Goal: Task Accomplishment & Management: Complete application form

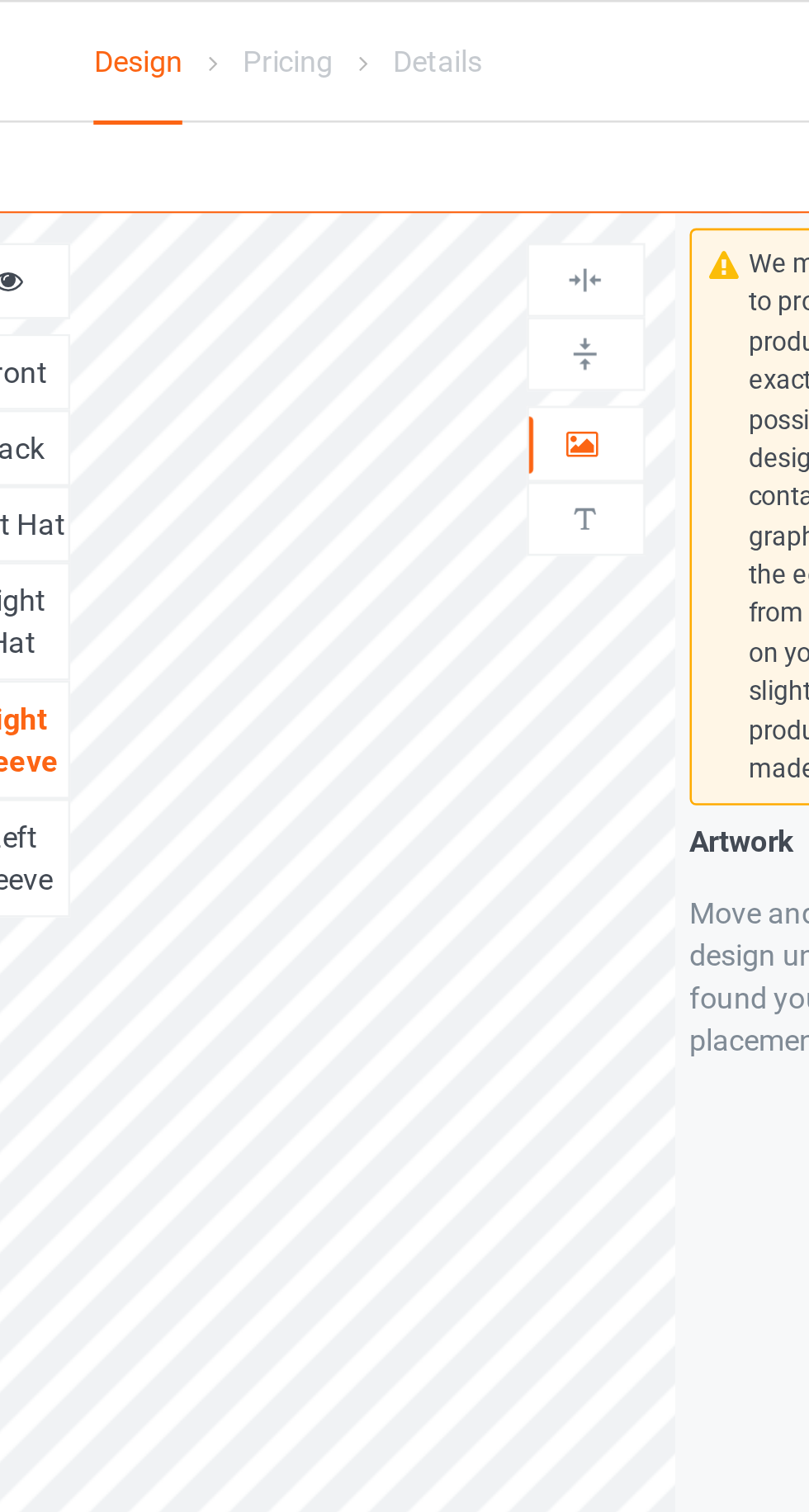
click at [519, 173] on icon at bounding box center [519, 171] width 14 height 12
click at [514, 141] on img at bounding box center [520, 138] width 16 height 16
click at [514, 107] on img at bounding box center [520, 109] width 16 height 16
click at [525, 174] on icon at bounding box center [519, 171] width 14 height 12
click at [509, 112] on div at bounding box center [521, 109] width 45 height 16
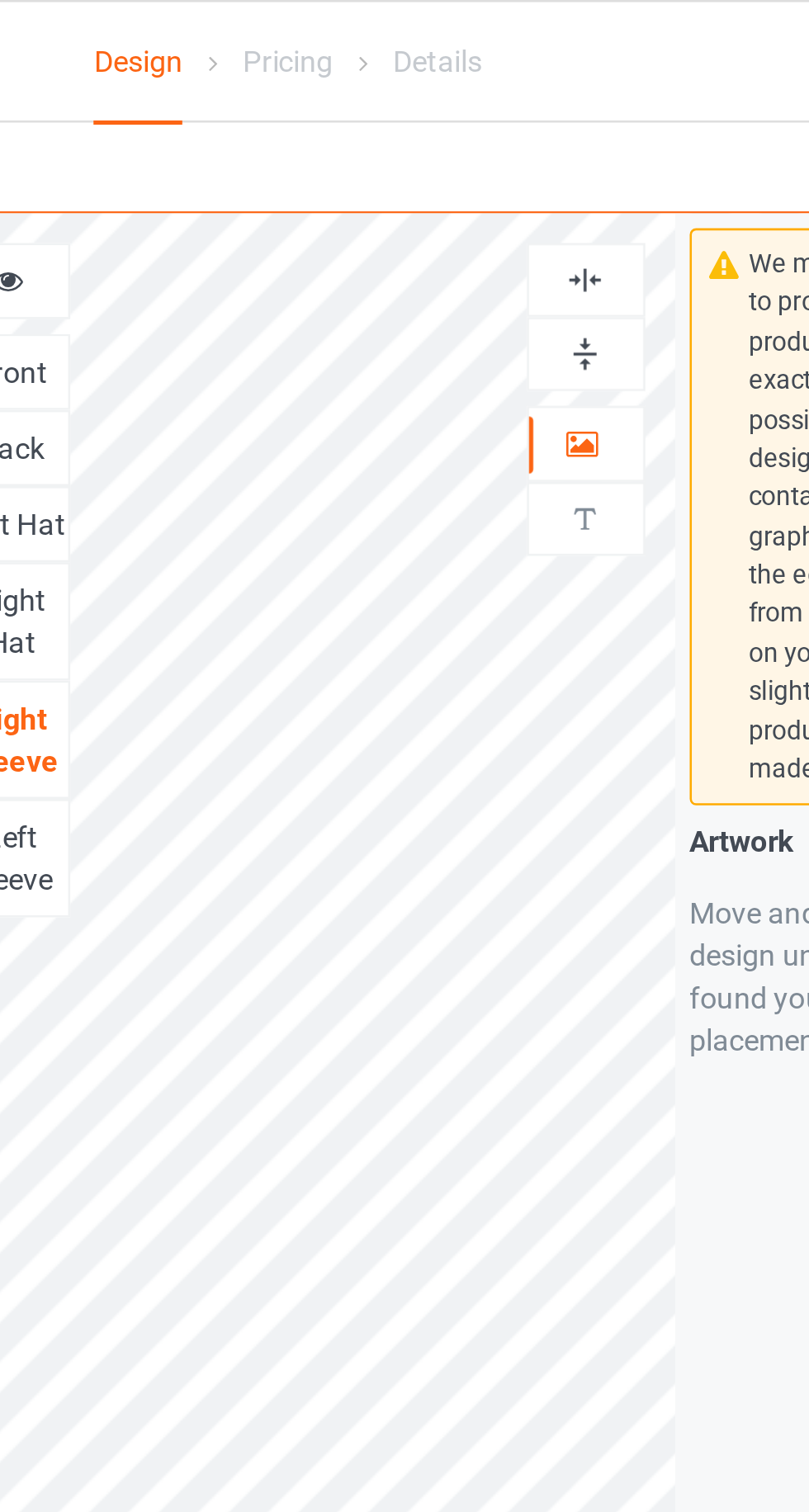
click at [516, 144] on img at bounding box center [520, 138] width 16 height 16
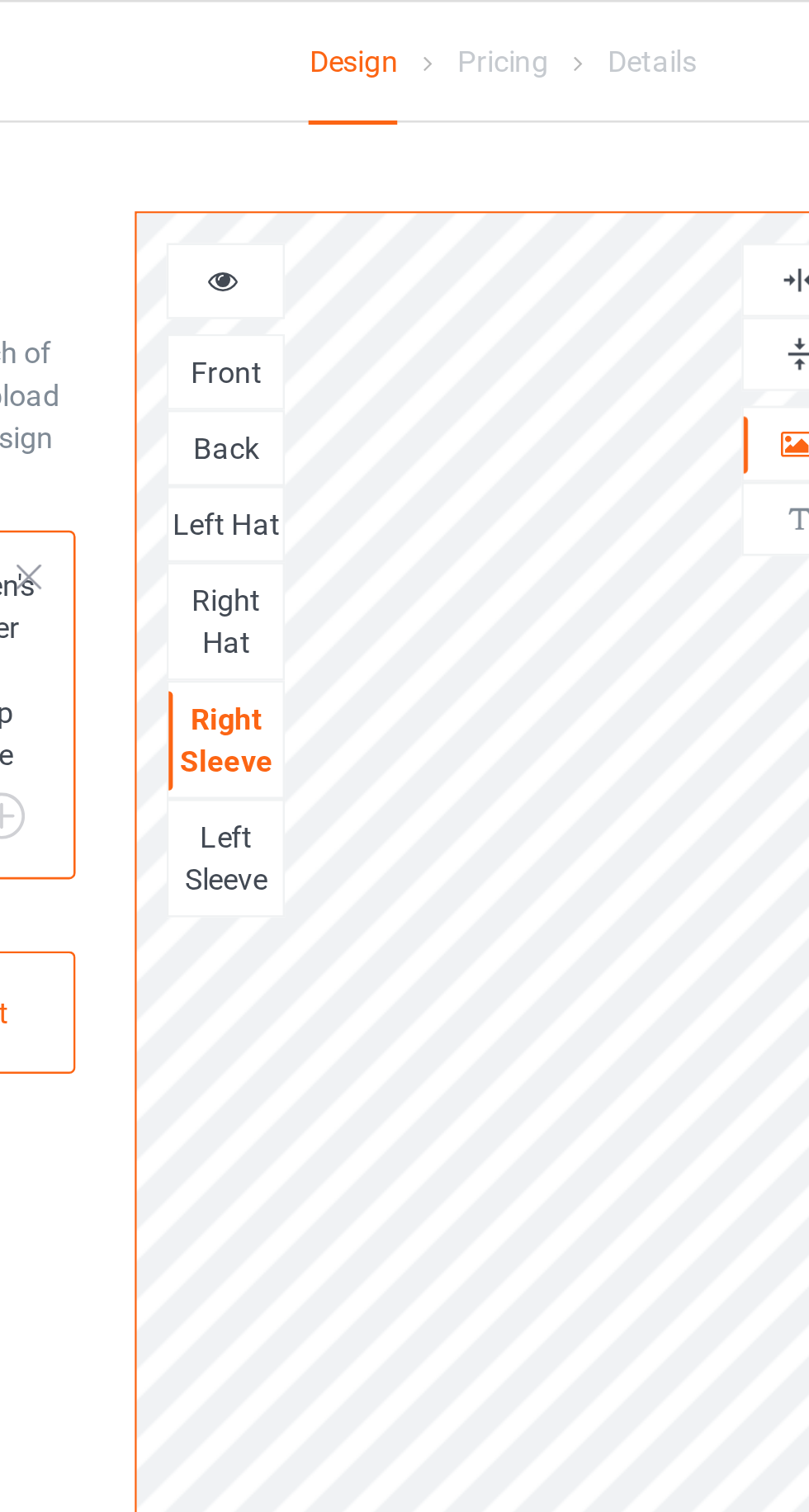
click at [286, 337] on div "Left Sleeve" at bounding box center [296, 335] width 45 height 33
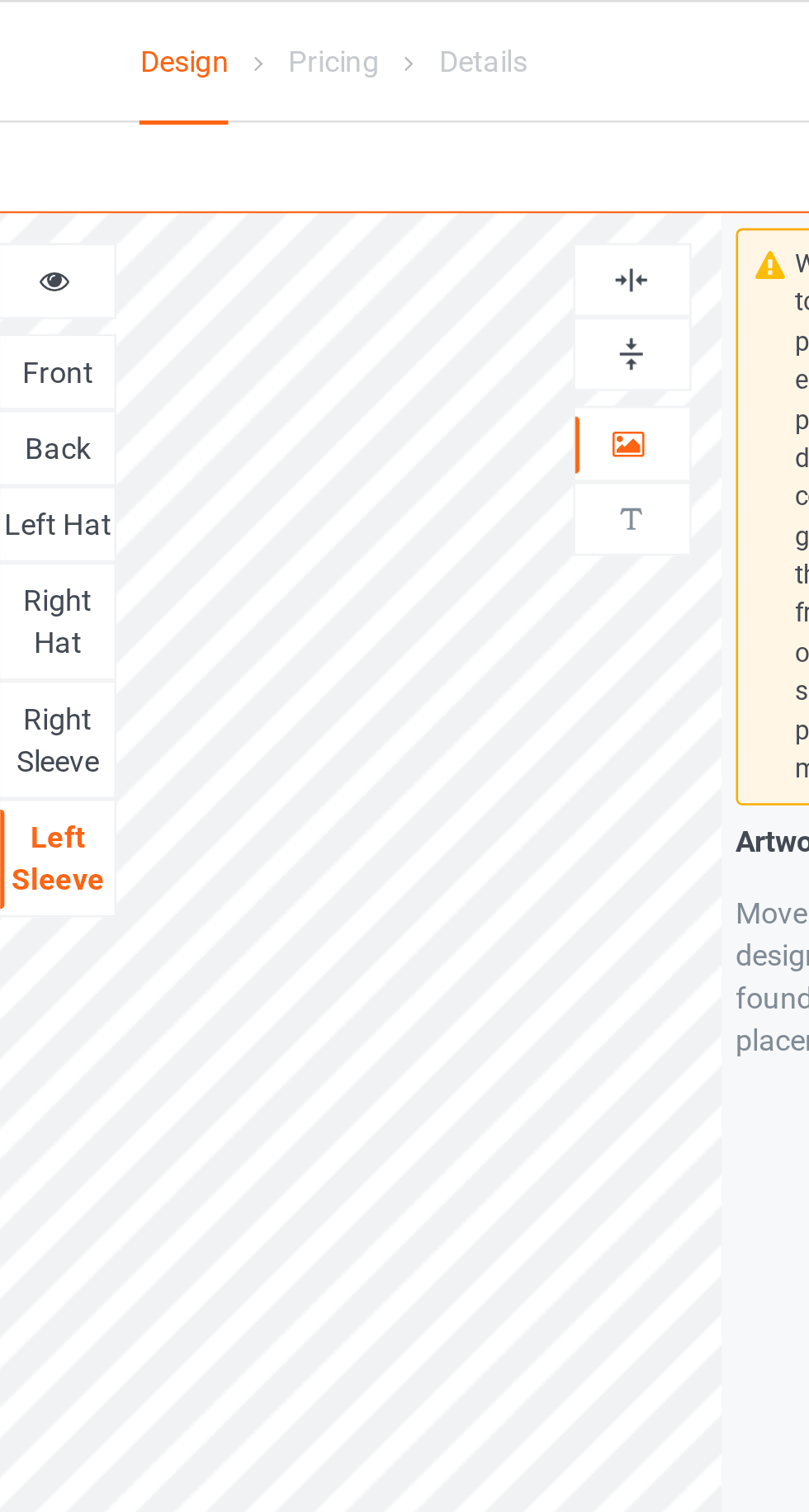
click at [525, 138] on img at bounding box center [520, 138] width 16 height 16
click at [532, 103] on div at bounding box center [521, 109] width 45 height 16
click at [282, 236] on div "Right Hat" at bounding box center [296, 242] width 45 height 33
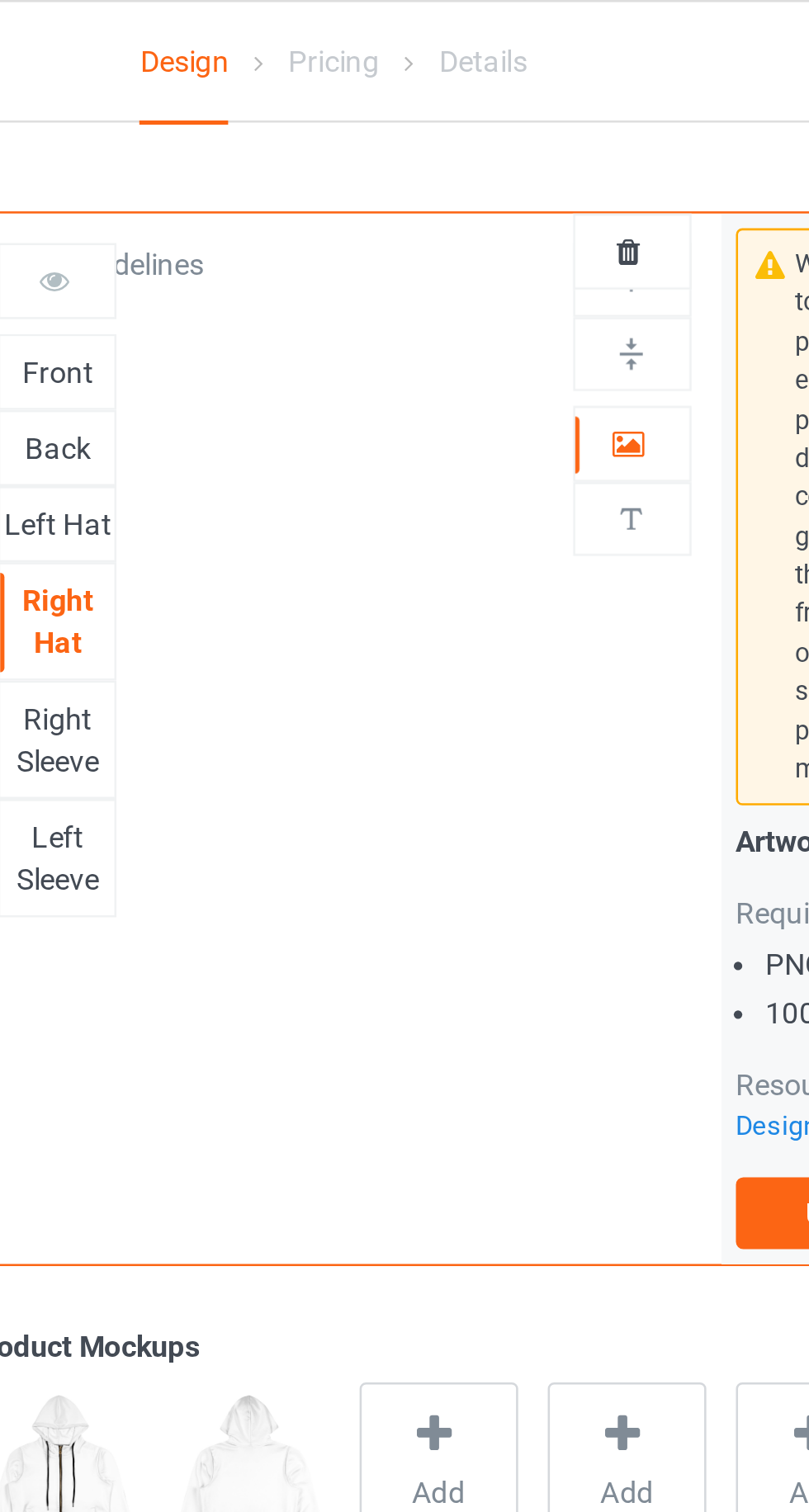
click at [280, 201] on div "Left Hat" at bounding box center [296, 204] width 45 height 17
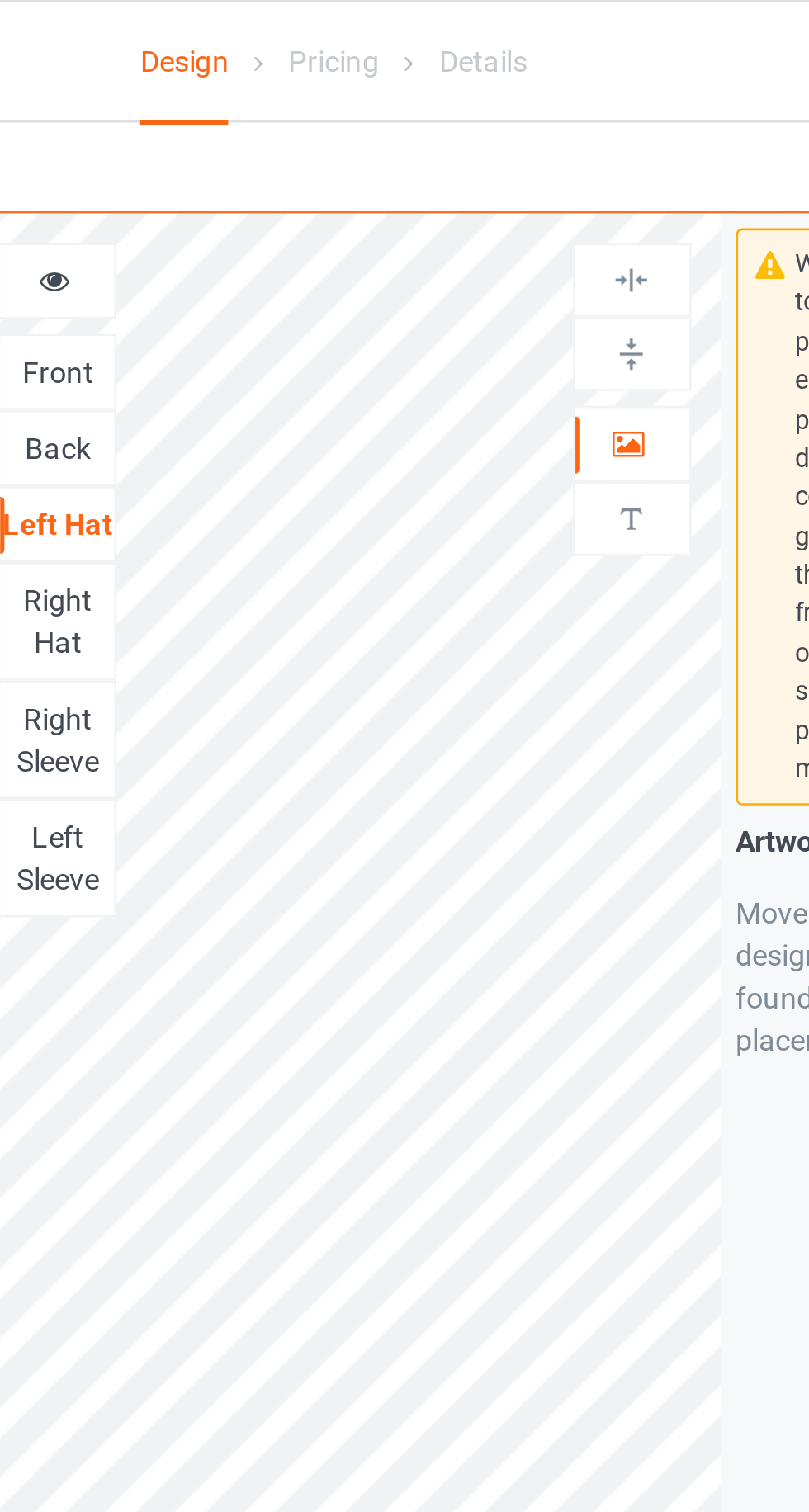
click at [530, 170] on div at bounding box center [521, 174] width 45 height 17
click at [533, 169] on div at bounding box center [521, 174] width 45 height 17
click at [526, 112] on img at bounding box center [520, 109] width 16 height 16
click at [524, 140] on img at bounding box center [520, 138] width 16 height 16
click at [293, 177] on div "Back" at bounding box center [296, 175] width 45 height 17
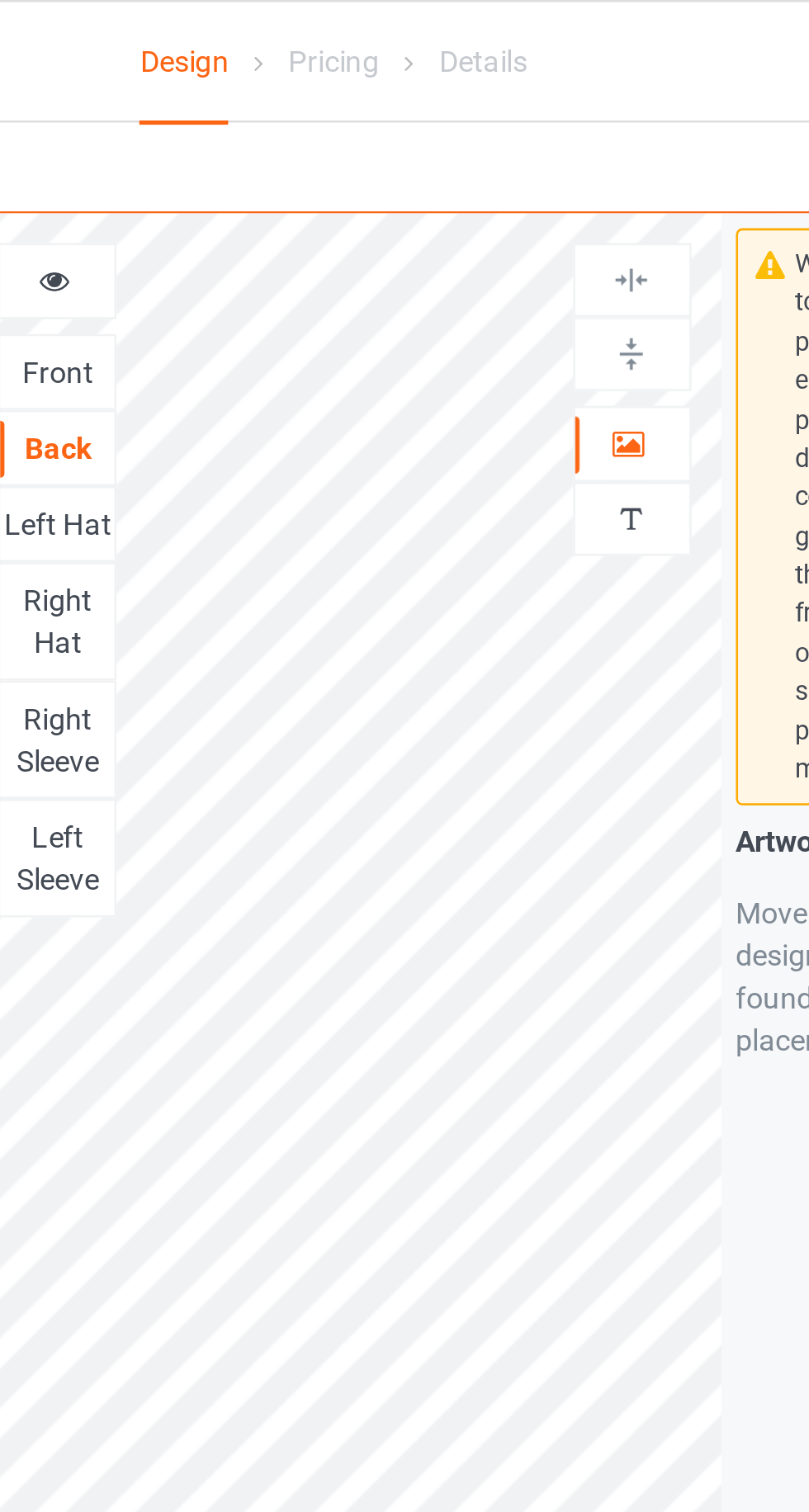
click at [282, 239] on div "Right Hat" at bounding box center [296, 242] width 45 height 33
click at [528, 166] on div at bounding box center [521, 174] width 45 height 17
click at [285, 211] on div "Left Hat" at bounding box center [296, 204] width 45 height 17
click at [280, 246] on div "Right Hat" at bounding box center [296, 242] width 45 height 33
click at [534, 133] on div at bounding box center [521, 138] width 45 height 16
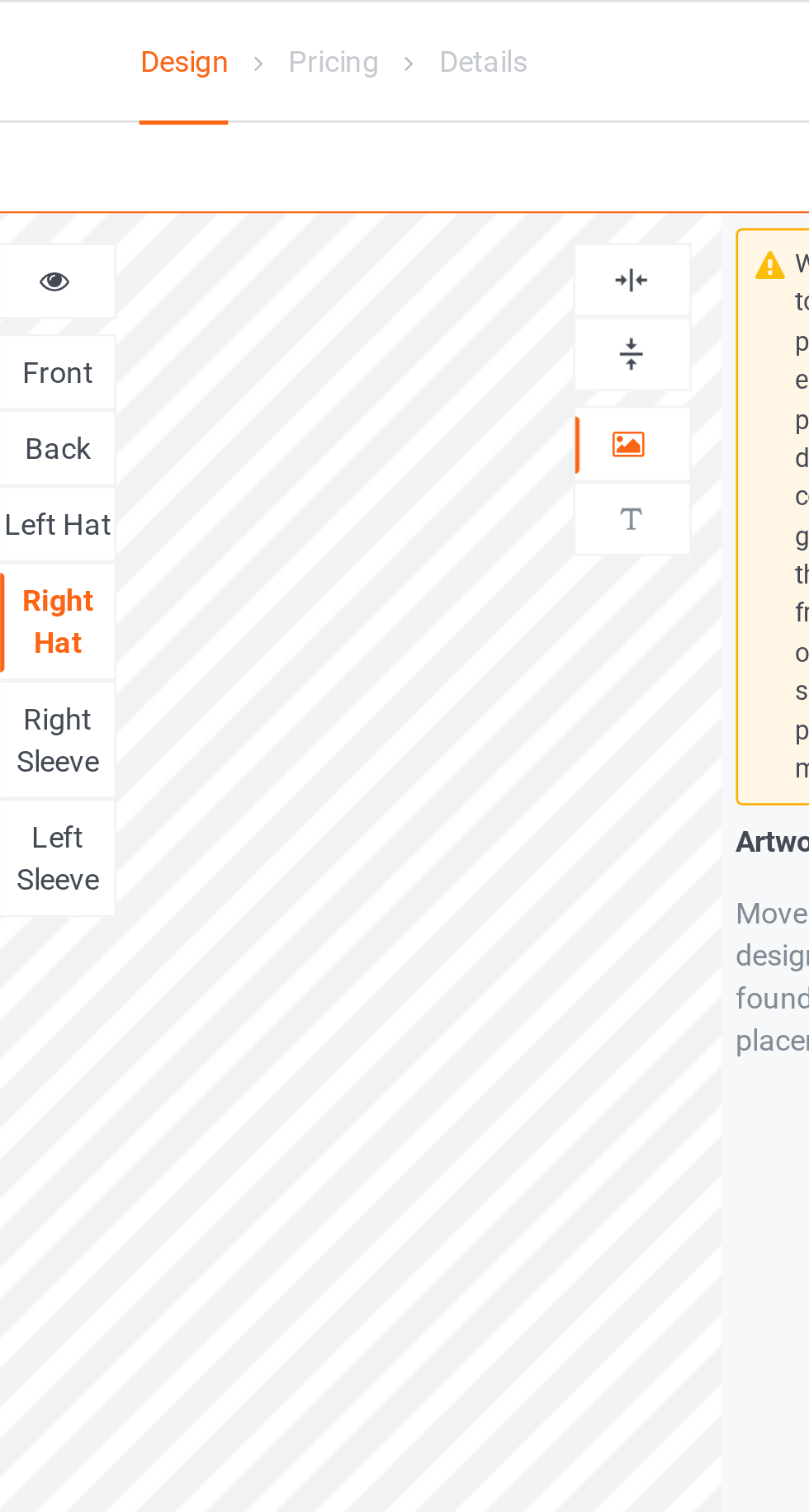
click at [537, 102] on div at bounding box center [521, 109] width 45 height 16
click at [286, 146] on div "Front" at bounding box center [296, 146] width 45 height 17
click at [533, 169] on div at bounding box center [521, 174] width 45 height 17
click at [529, 105] on div at bounding box center [521, 109] width 45 height 16
click at [280, 180] on div "Back" at bounding box center [296, 175] width 45 height 17
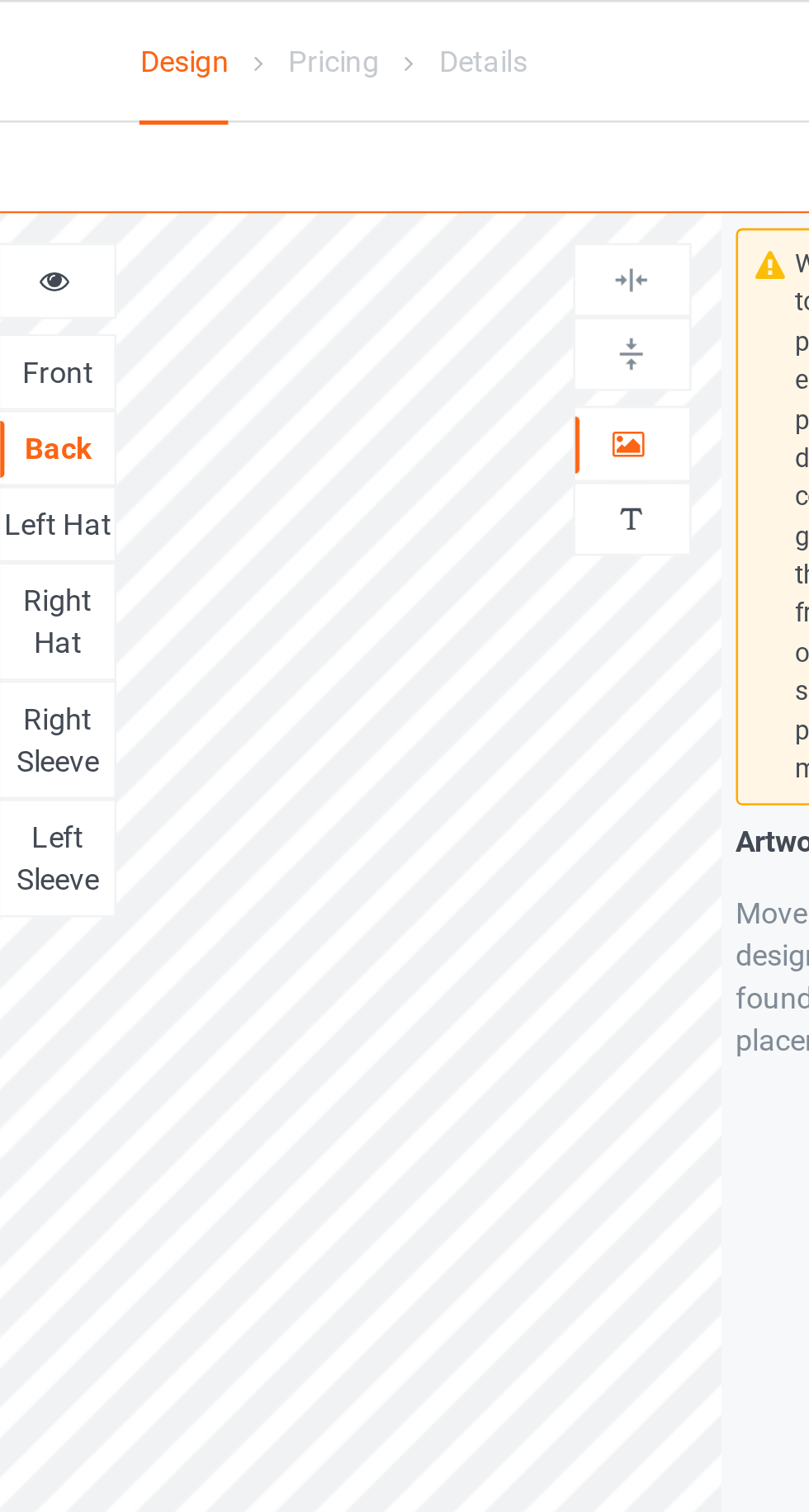
click at [531, 174] on div at bounding box center [521, 174] width 45 height 17
click at [534, 169] on div at bounding box center [521, 174] width 45 height 17
click at [523, 165] on icon at bounding box center [519, 171] width 14 height 12
click at [520, 112] on img at bounding box center [520, 109] width 16 height 16
click at [280, 112] on div at bounding box center [296, 110] width 45 height 17
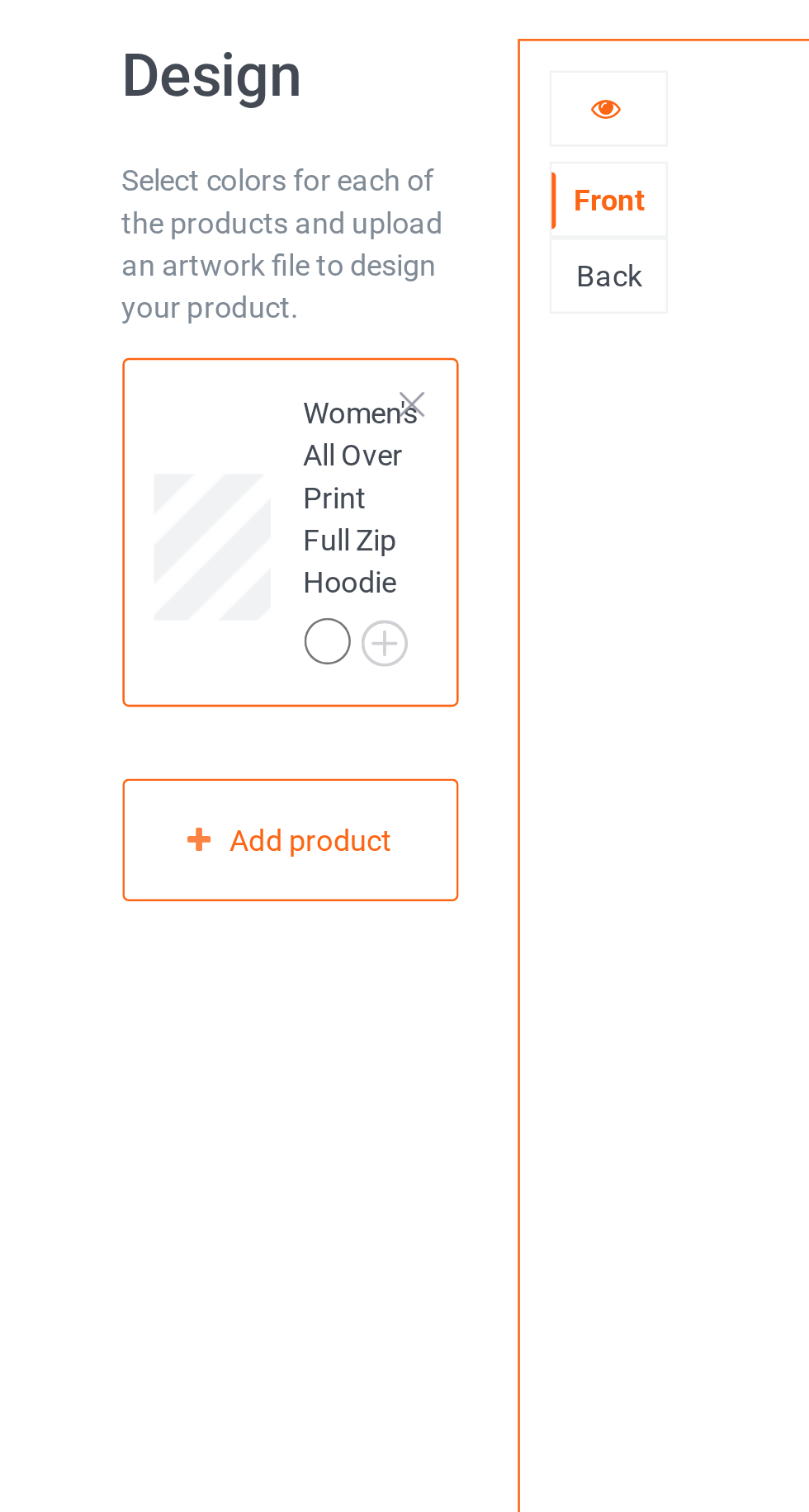
click at [294, 176] on div "Back" at bounding box center [296, 175] width 45 height 17
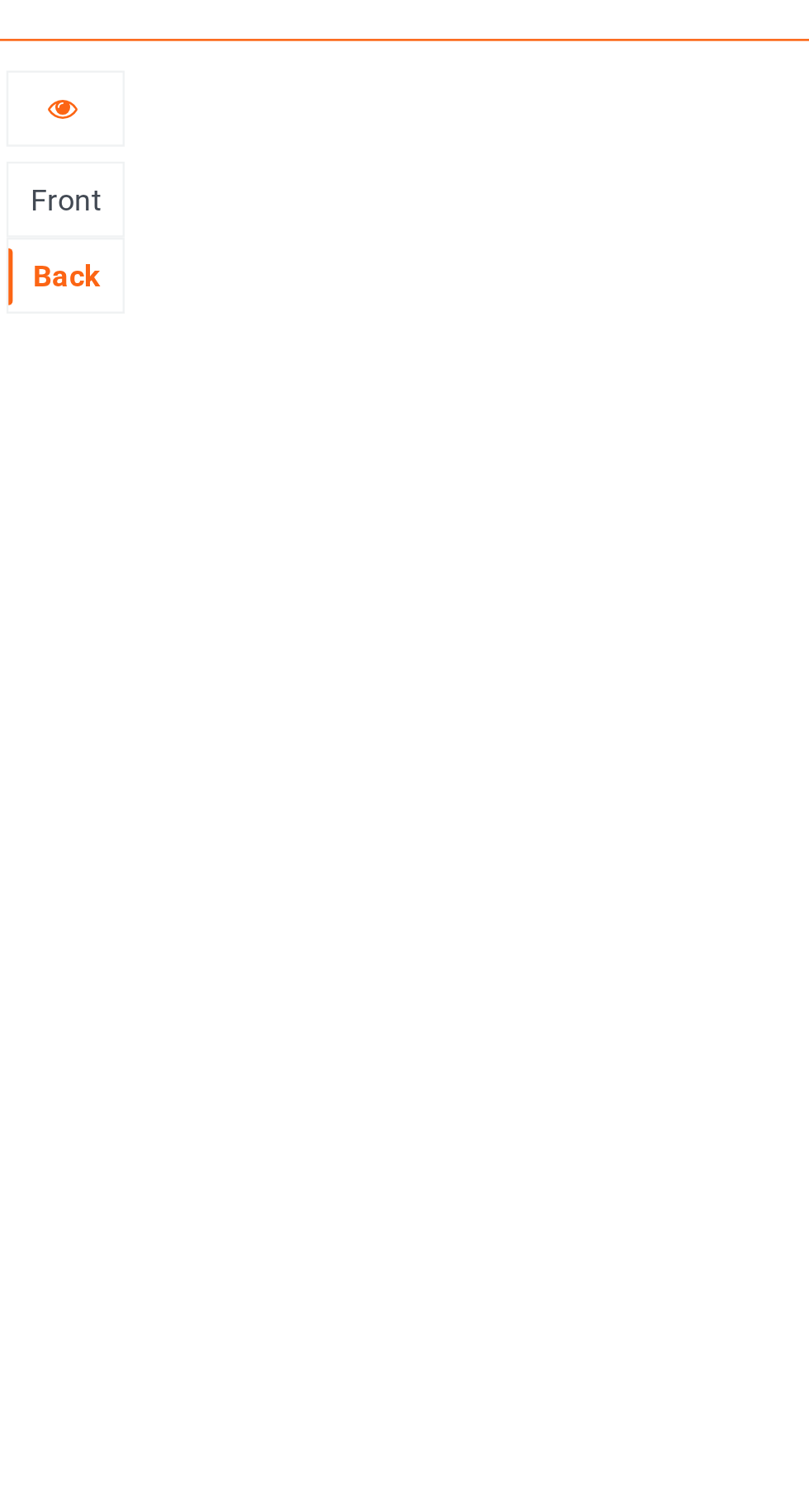
click at [292, 113] on icon at bounding box center [294, 108] width 14 height 12
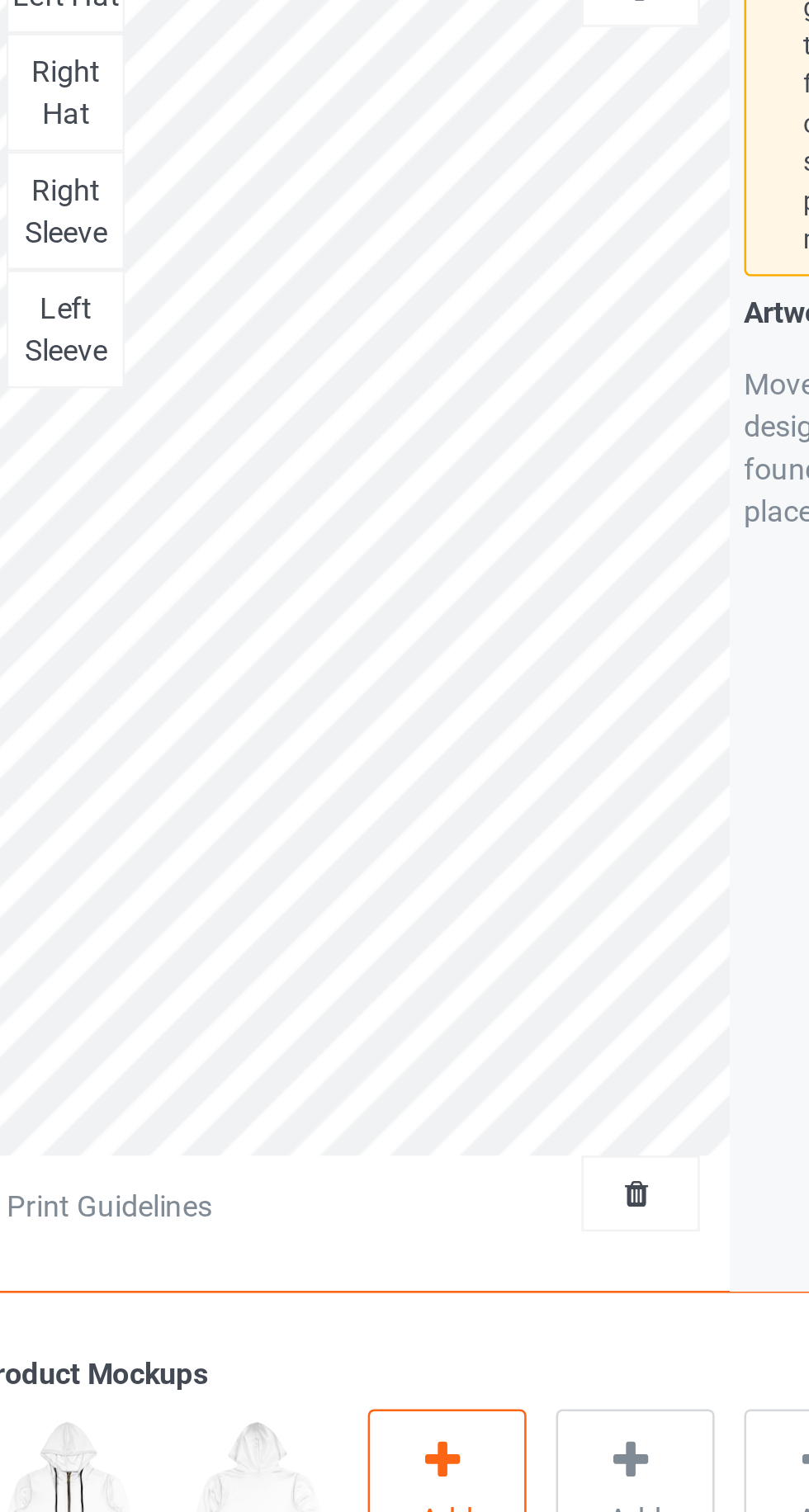
click at [467, 778] on div "Add mockup" at bounding box center [445, 796] width 62 height 78
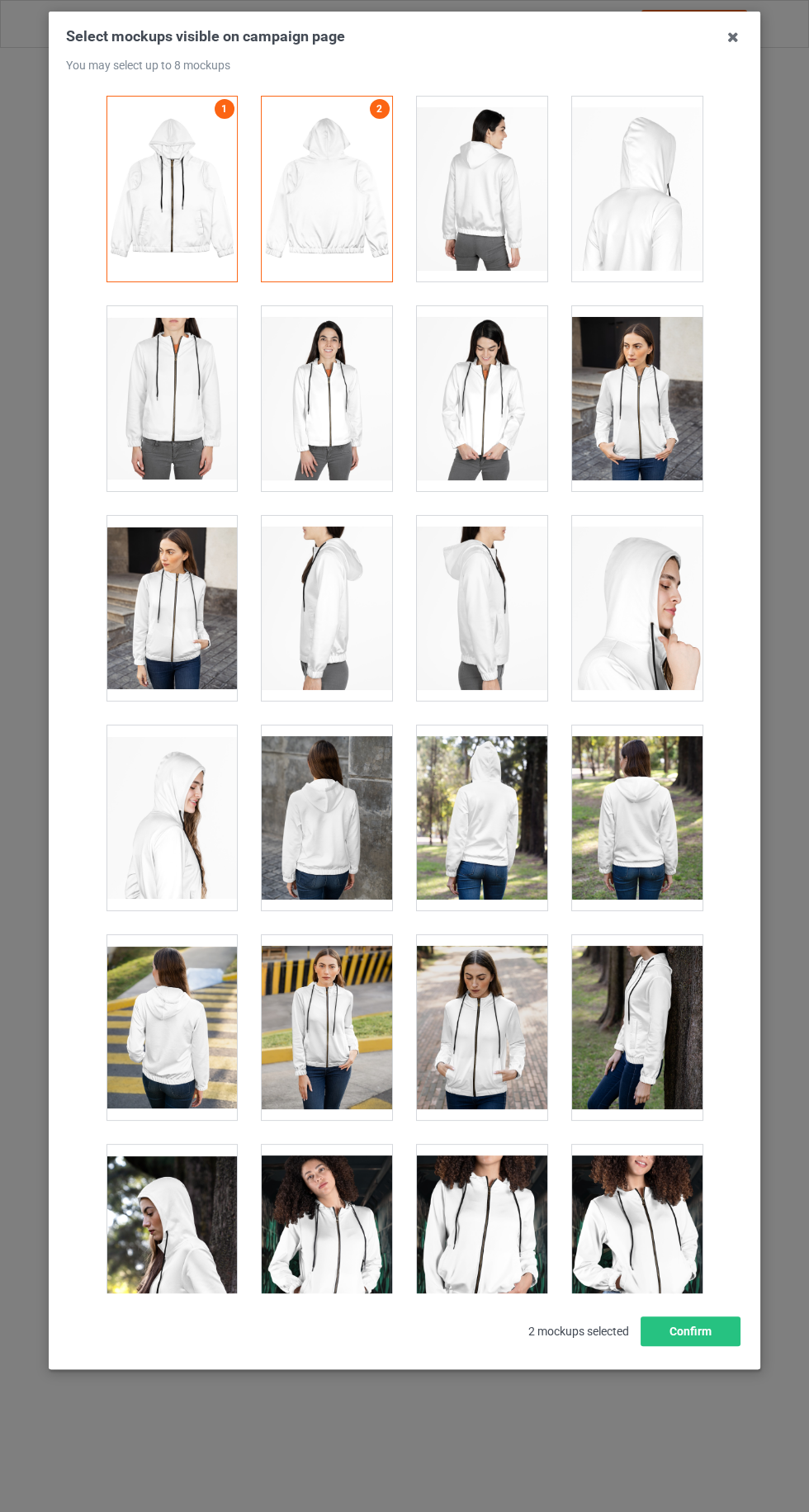
click at [459, 231] on div at bounding box center [482, 189] width 131 height 184
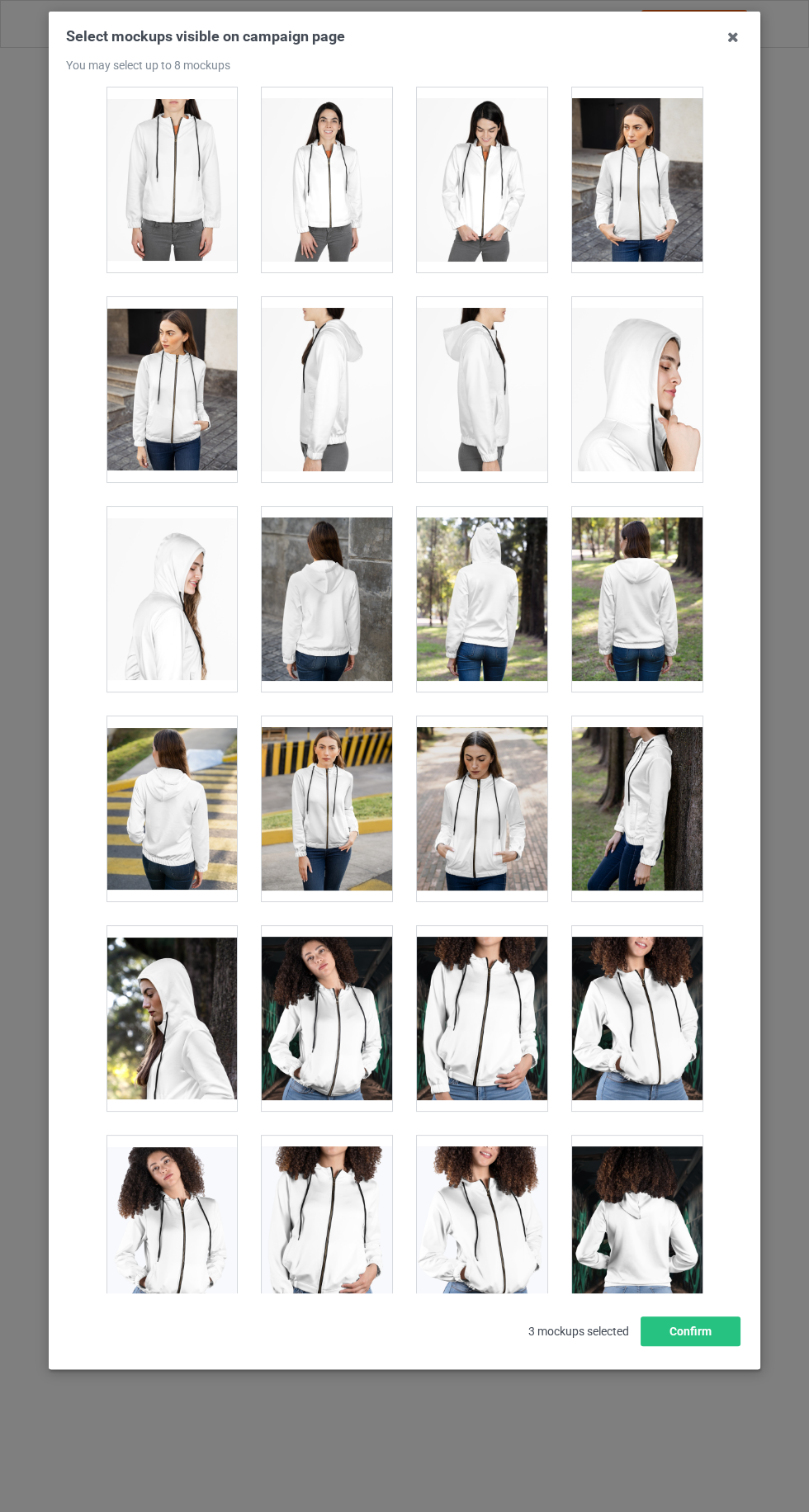
scroll to position [369, 0]
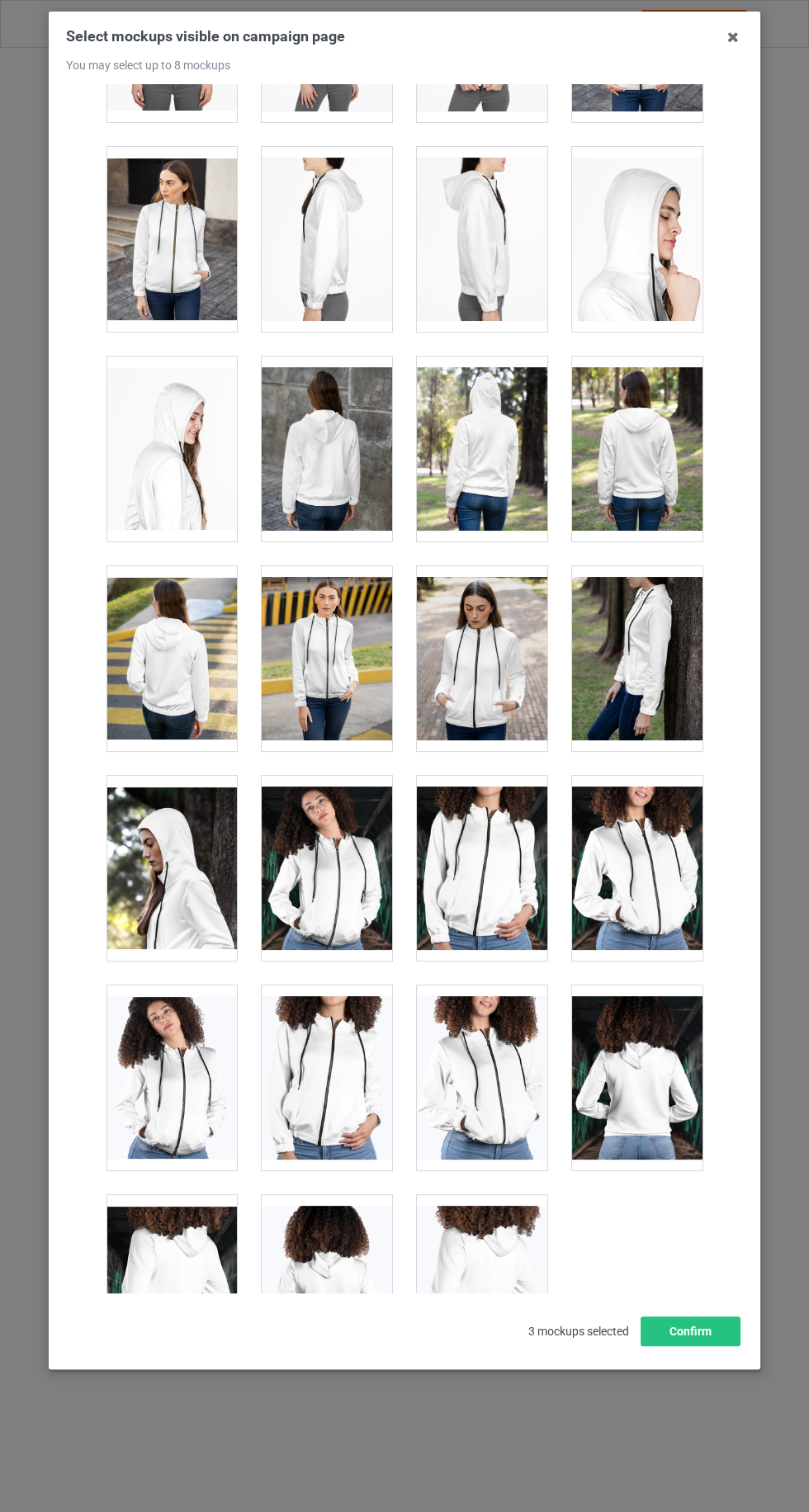
click at [169, 629] on div at bounding box center [172, 658] width 131 height 184
click at [178, 658] on div at bounding box center [172, 658] width 131 height 184
click at [270, 467] on div at bounding box center [327, 448] width 131 height 184
click at [529, 1111] on div at bounding box center [482, 1077] width 131 height 184
click at [136, 882] on div at bounding box center [172, 868] width 131 height 184
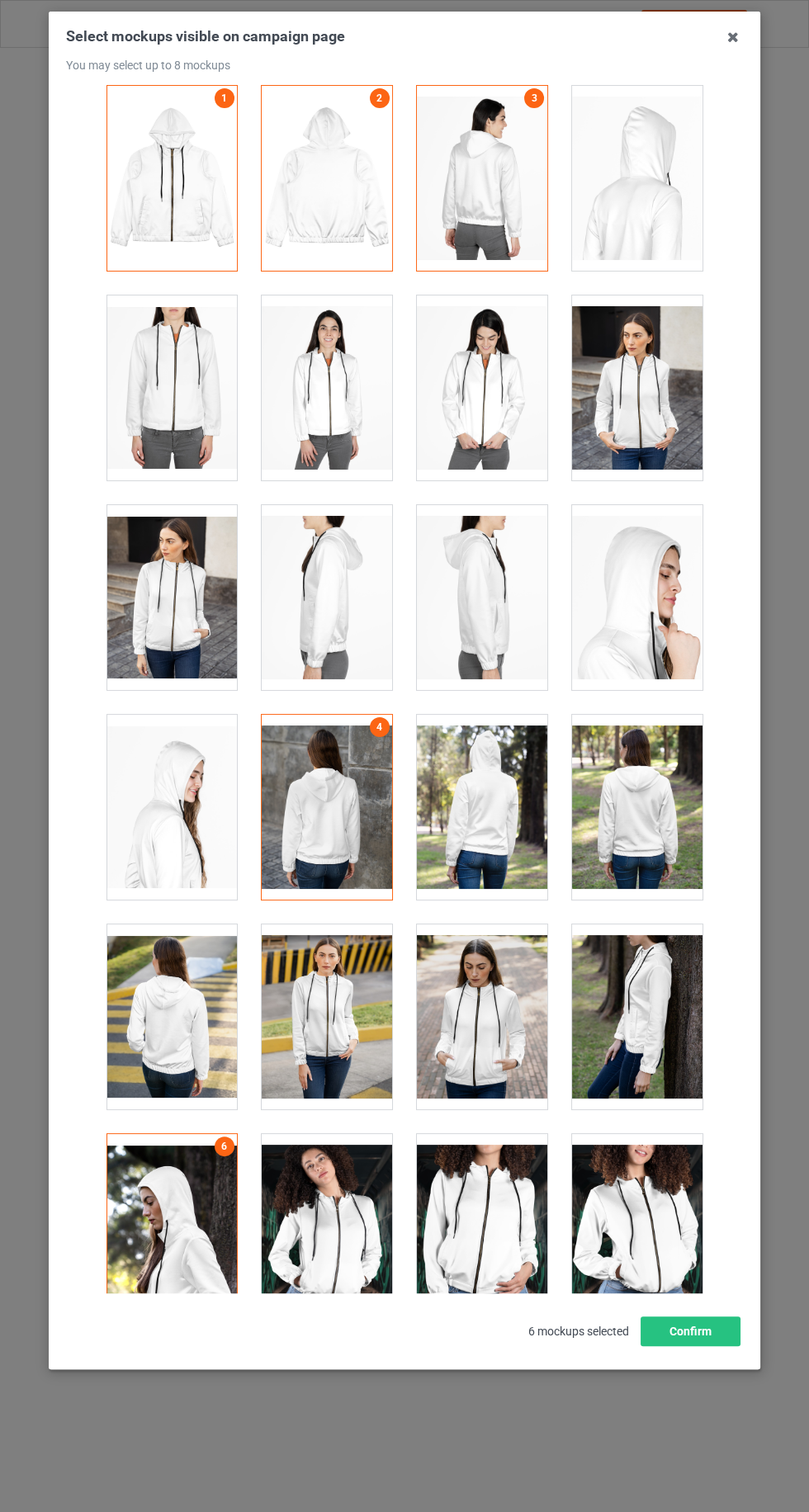
scroll to position [0, 0]
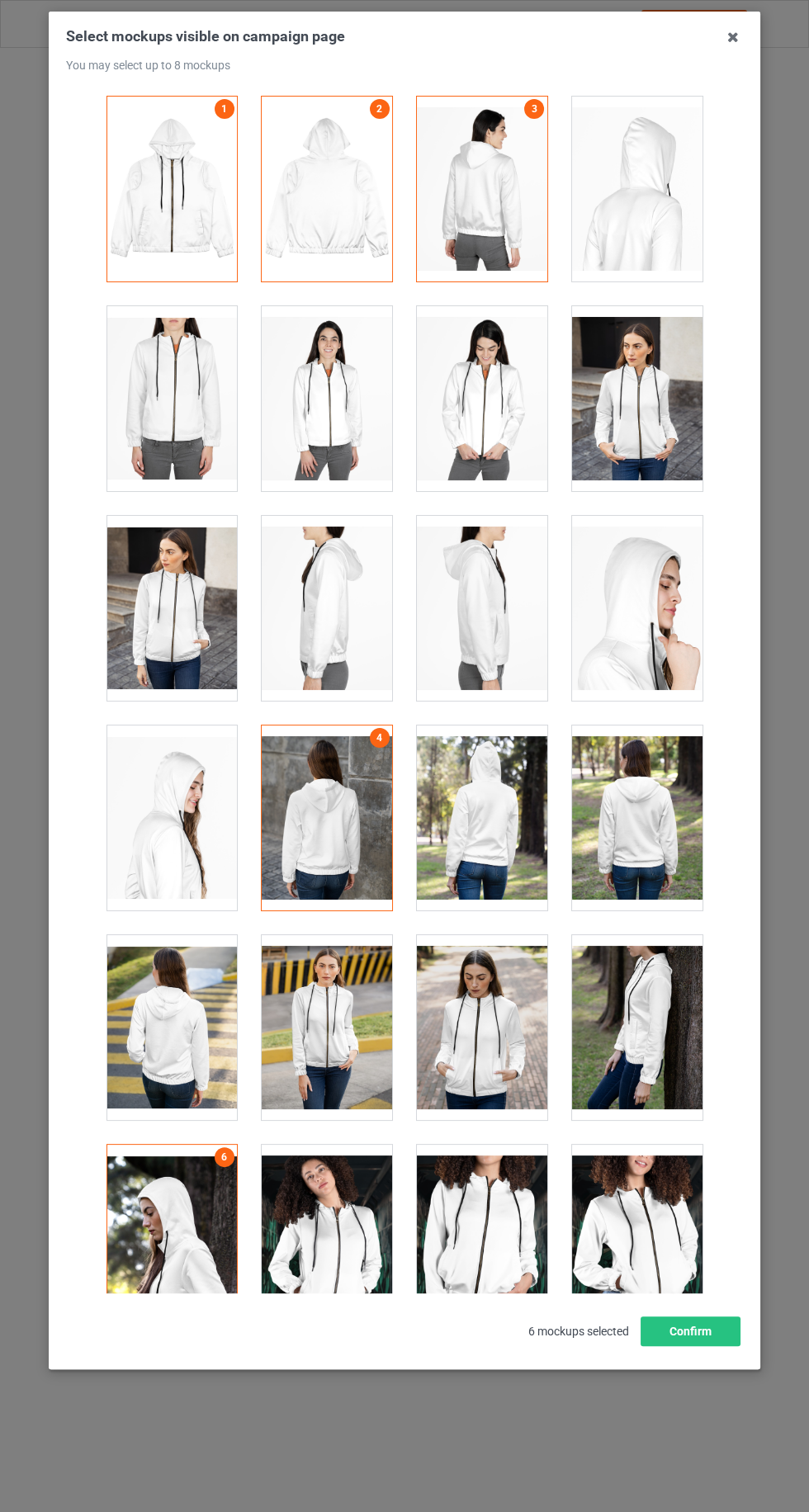
click at [144, 630] on div at bounding box center [172, 608] width 131 height 184
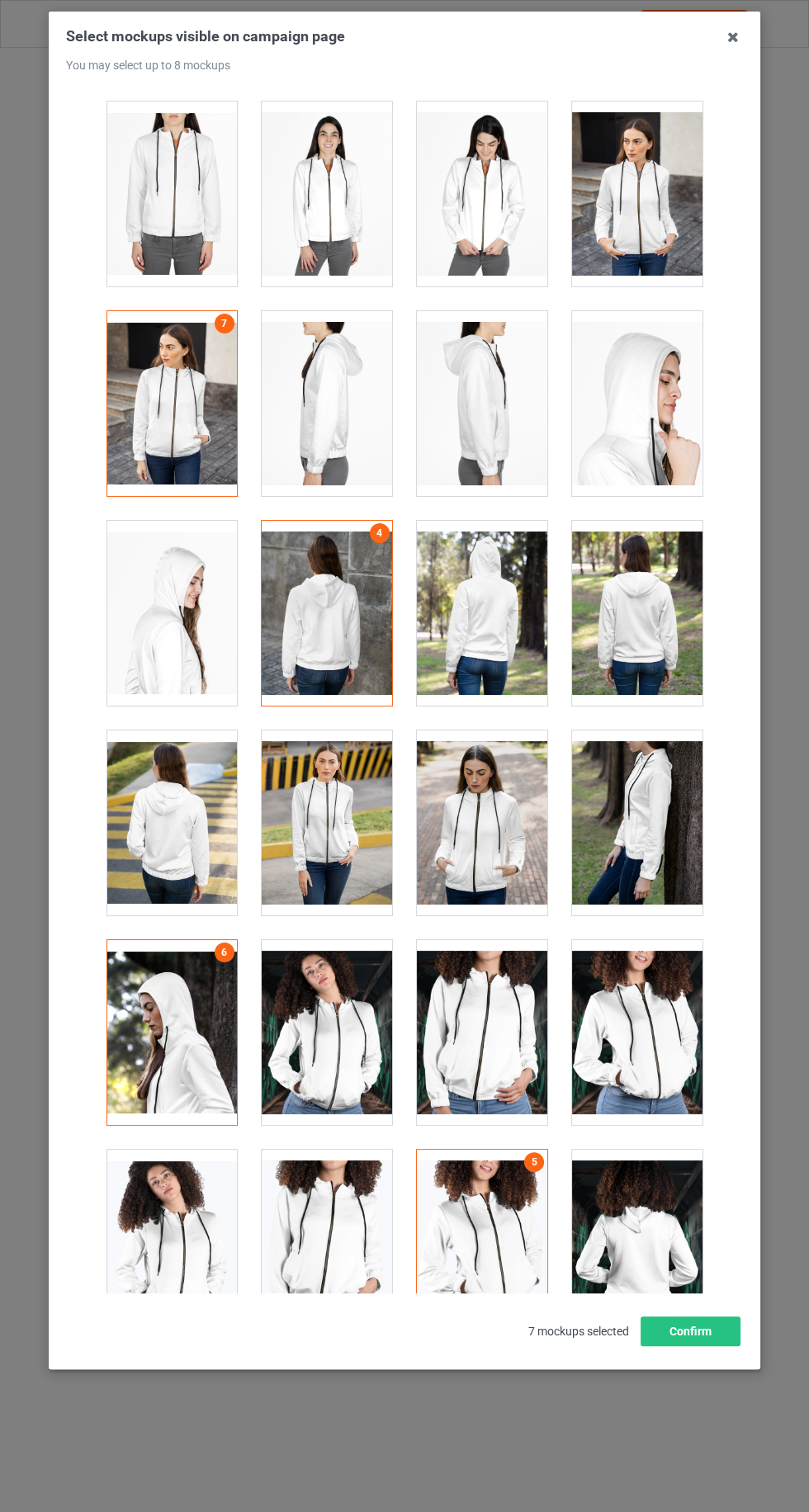
scroll to position [369, 0]
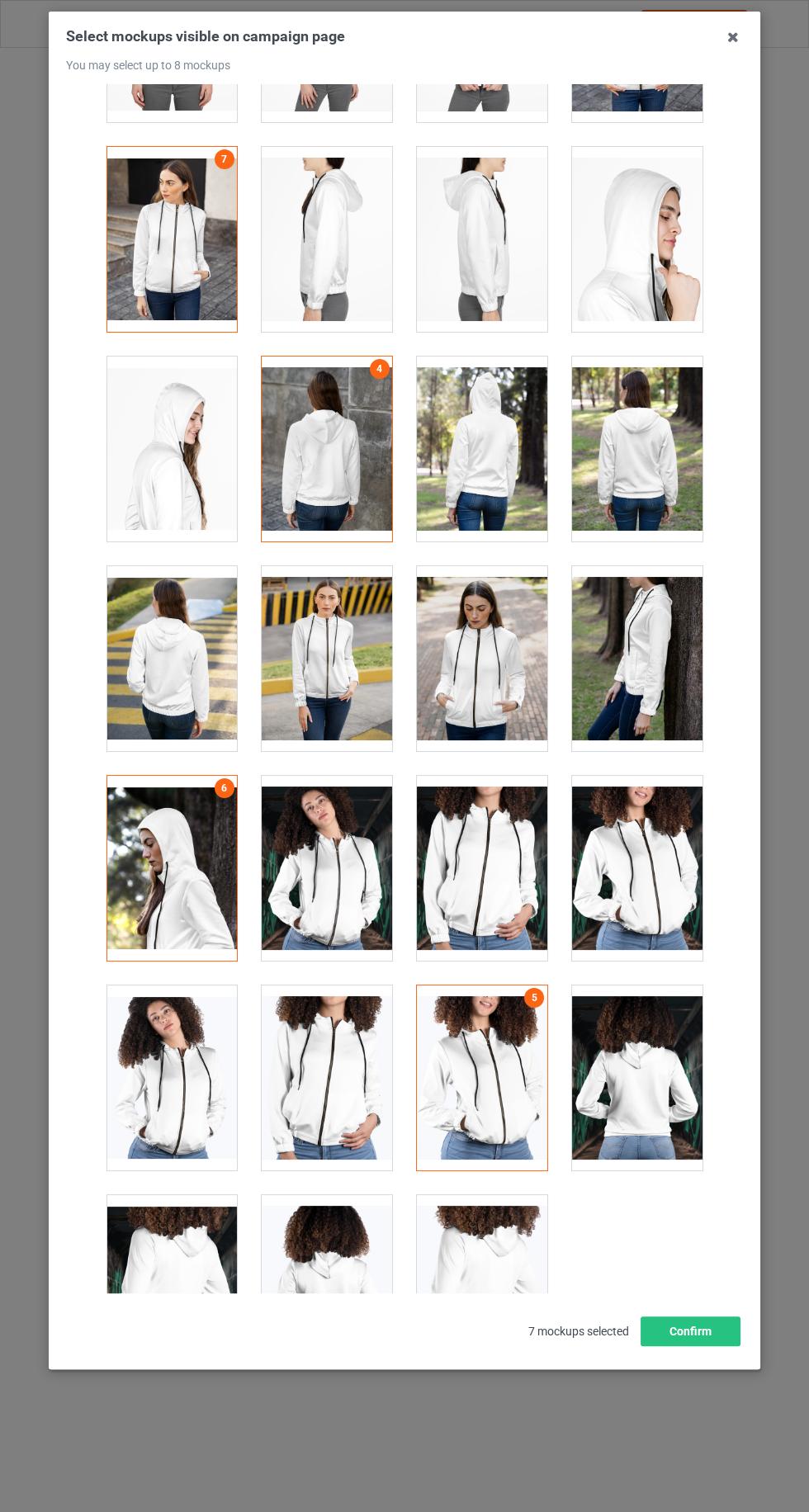
click at [156, 1268] on div at bounding box center [172, 1287] width 131 height 184
click at [517, 1300] on div at bounding box center [482, 1287] width 131 height 184
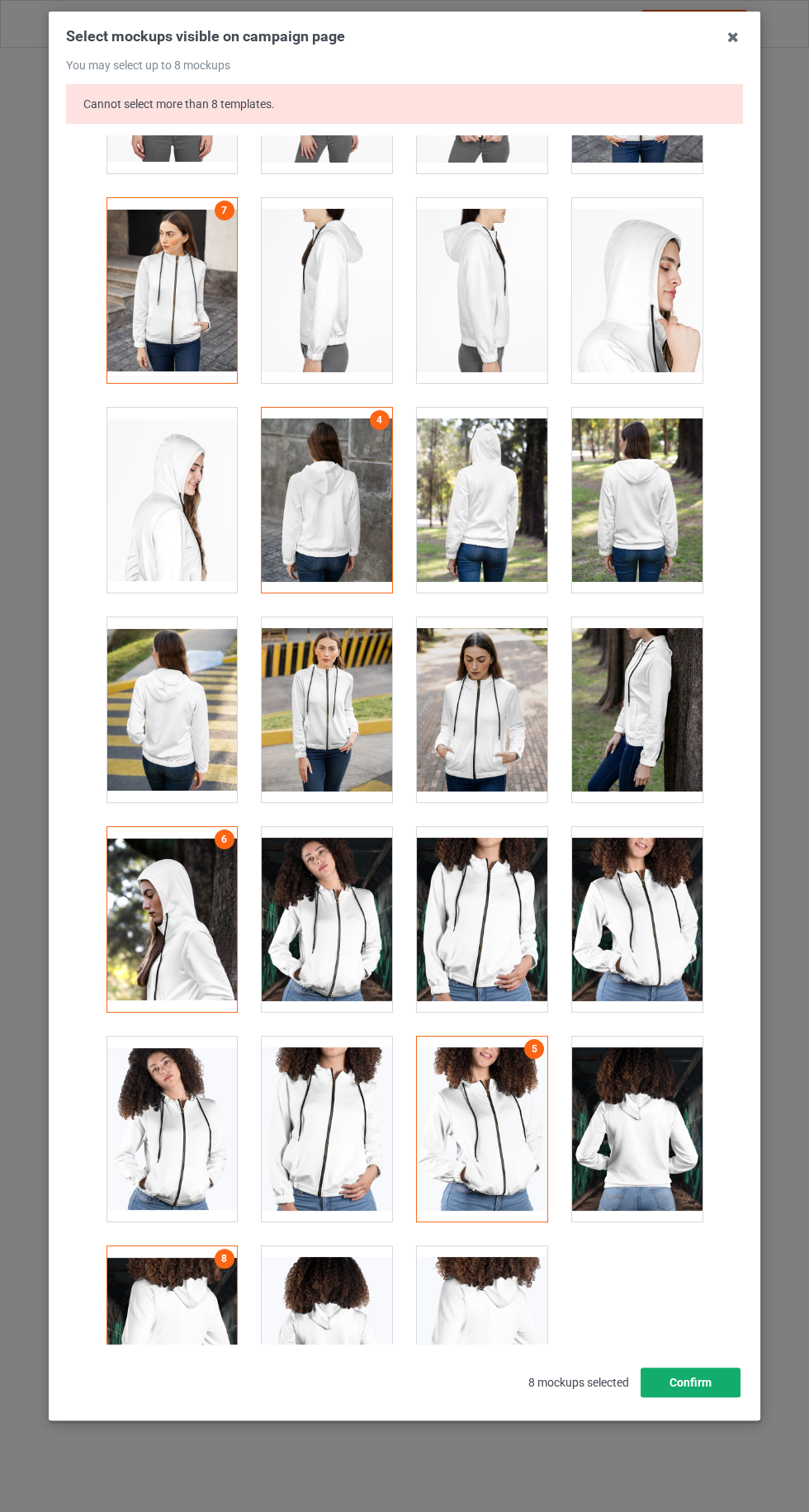
click at [732, 1397] on button "Confirm" at bounding box center [690, 1382] width 100 height 30
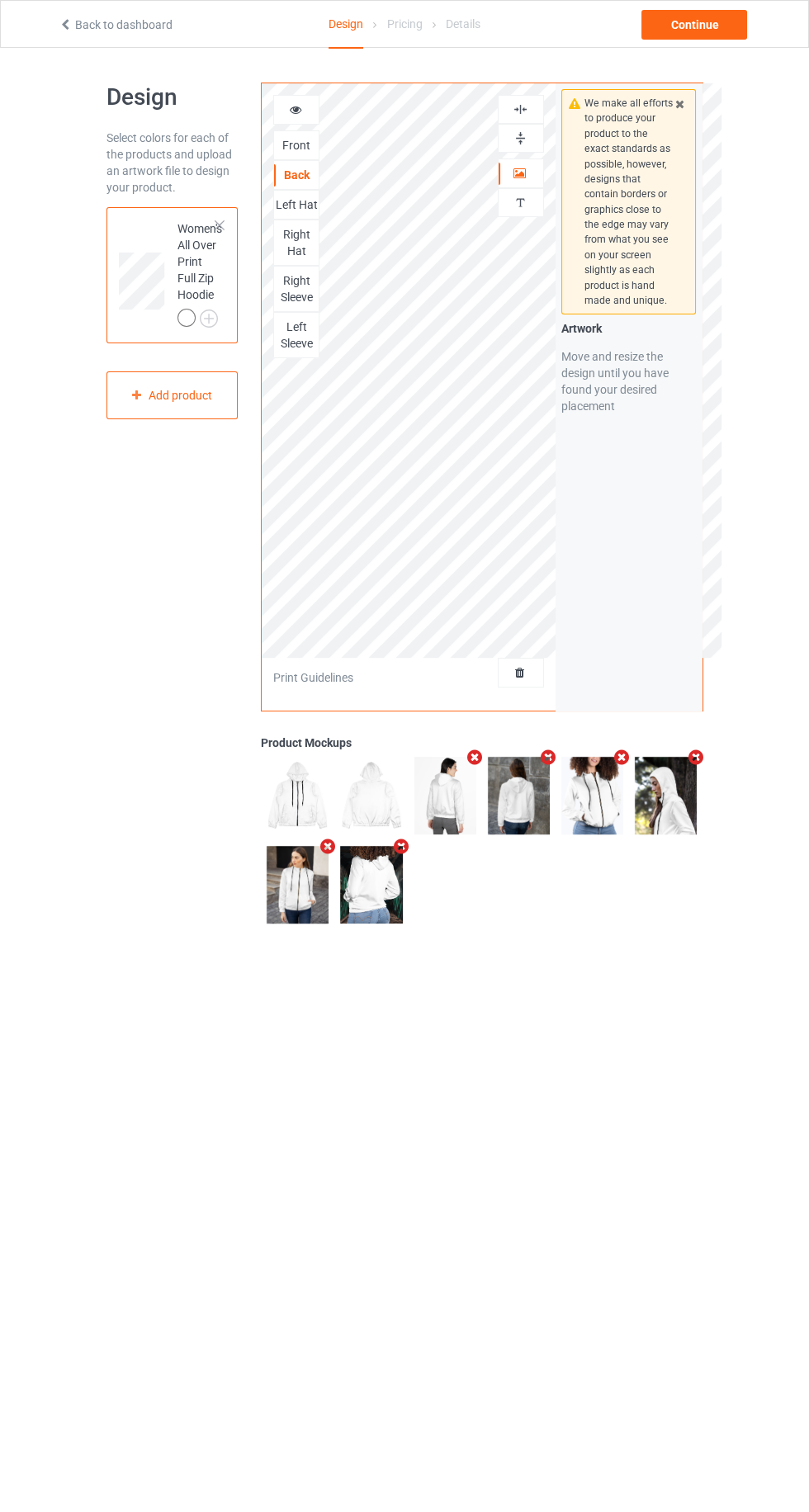
click at [274, 107] on div at bounding box center [296, 110] width 45 height 17
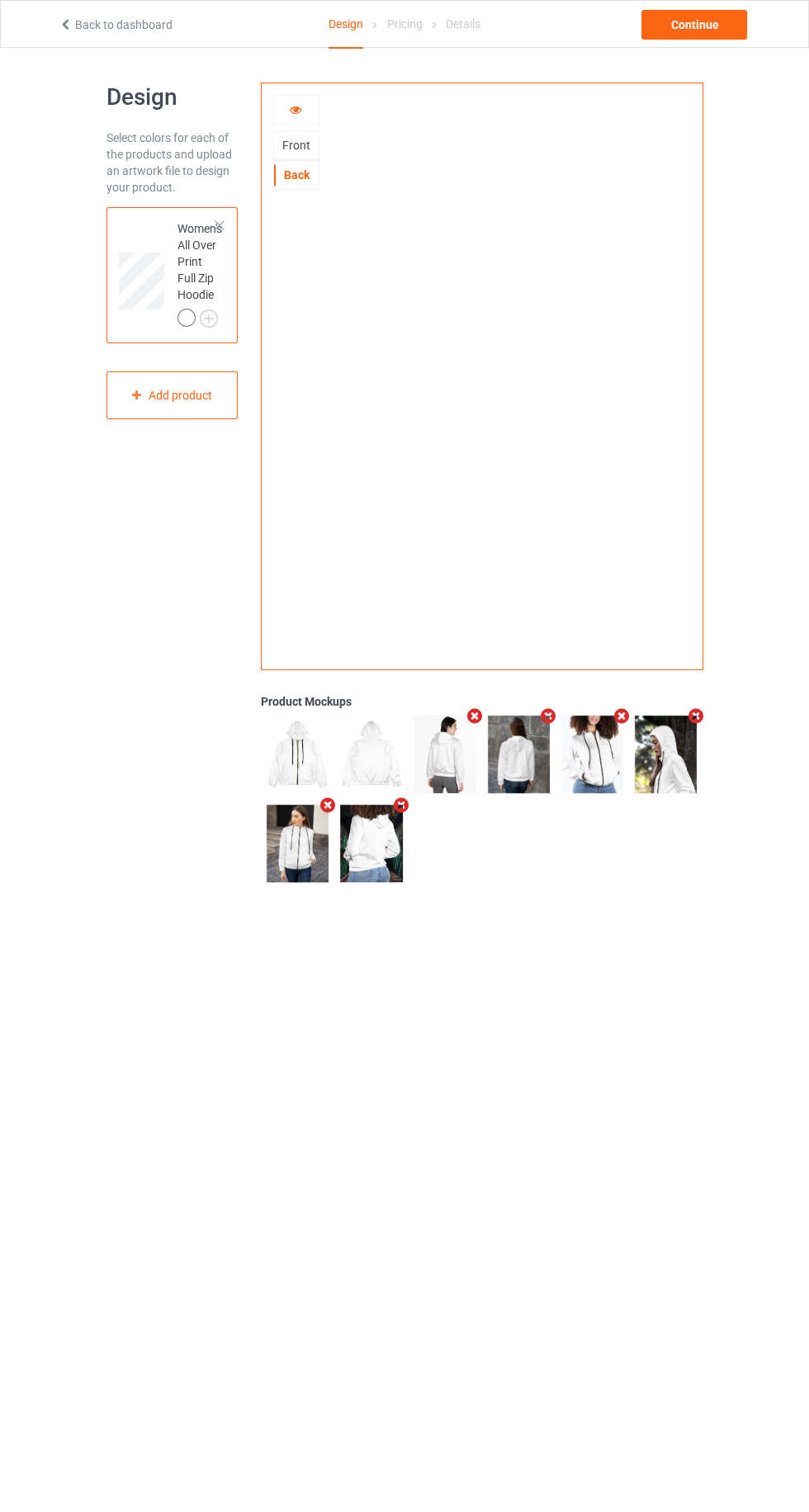
click at [290, 146] on div "Front" at bounding box center [296, 146] width 45 height 17
click at [661, 26] on div "Continue" at bounding box center [694, 25] width 106 height 30
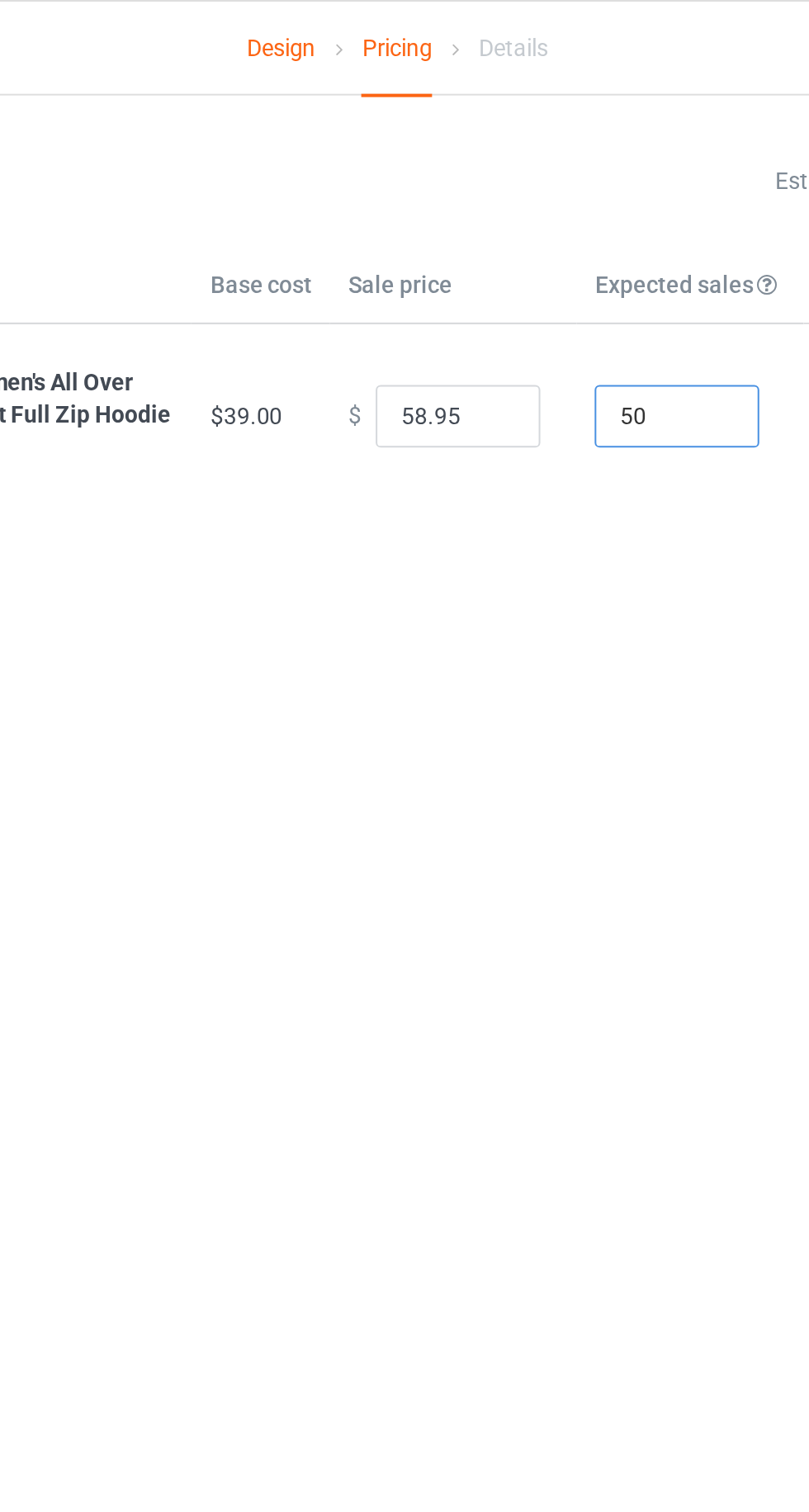
click at [561, 214] on input "50" at bounding box center [545, 208] width 83 height 31
type input "5"
type input "1"
click at [413, 214] on input "58.95" at bounding box center [435, 208] width 83 height 31
click at [439, 213] on input "249.95" at bounding box center [435, 208] width 83 height 31
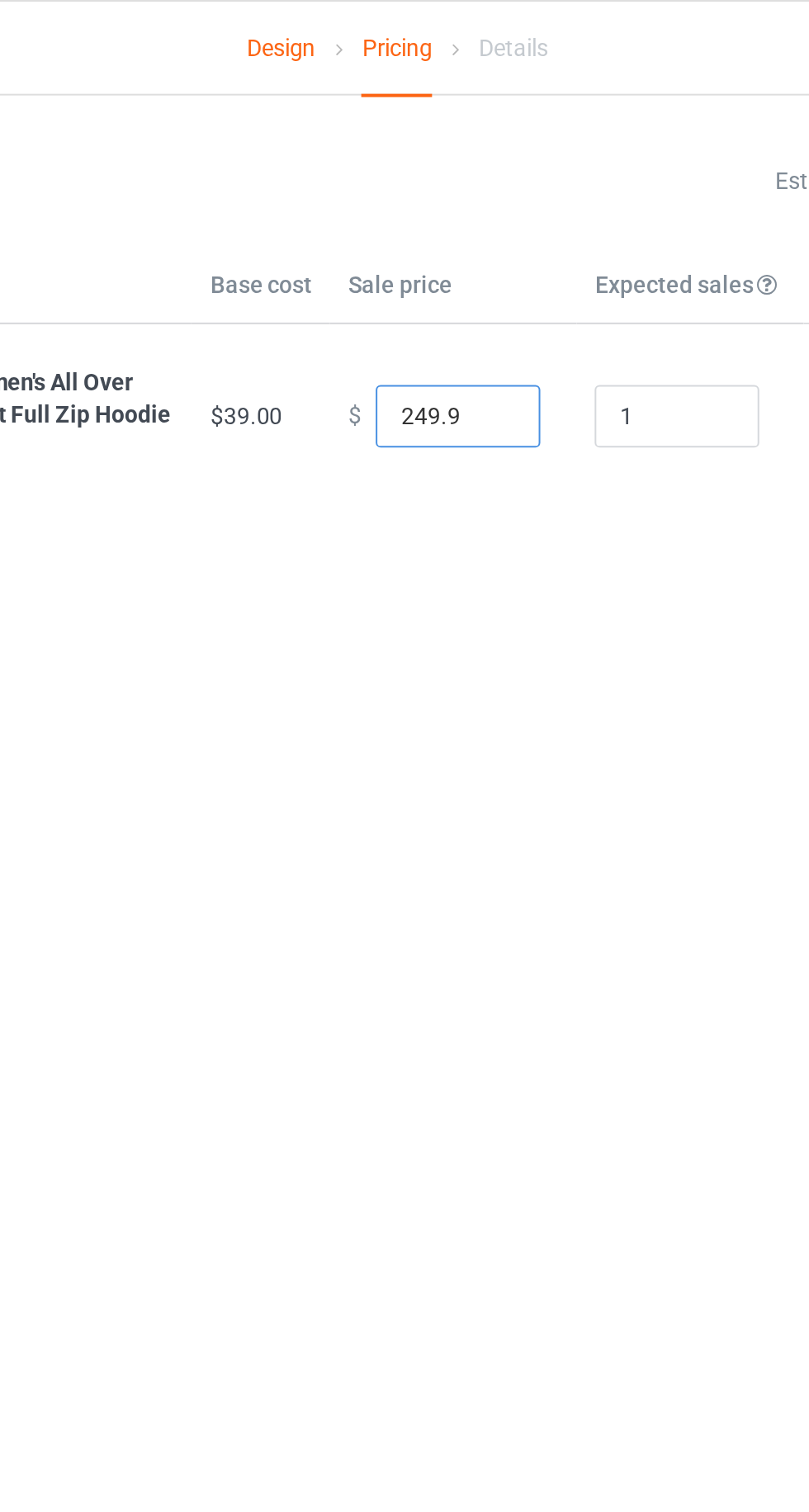
type input "249.99"
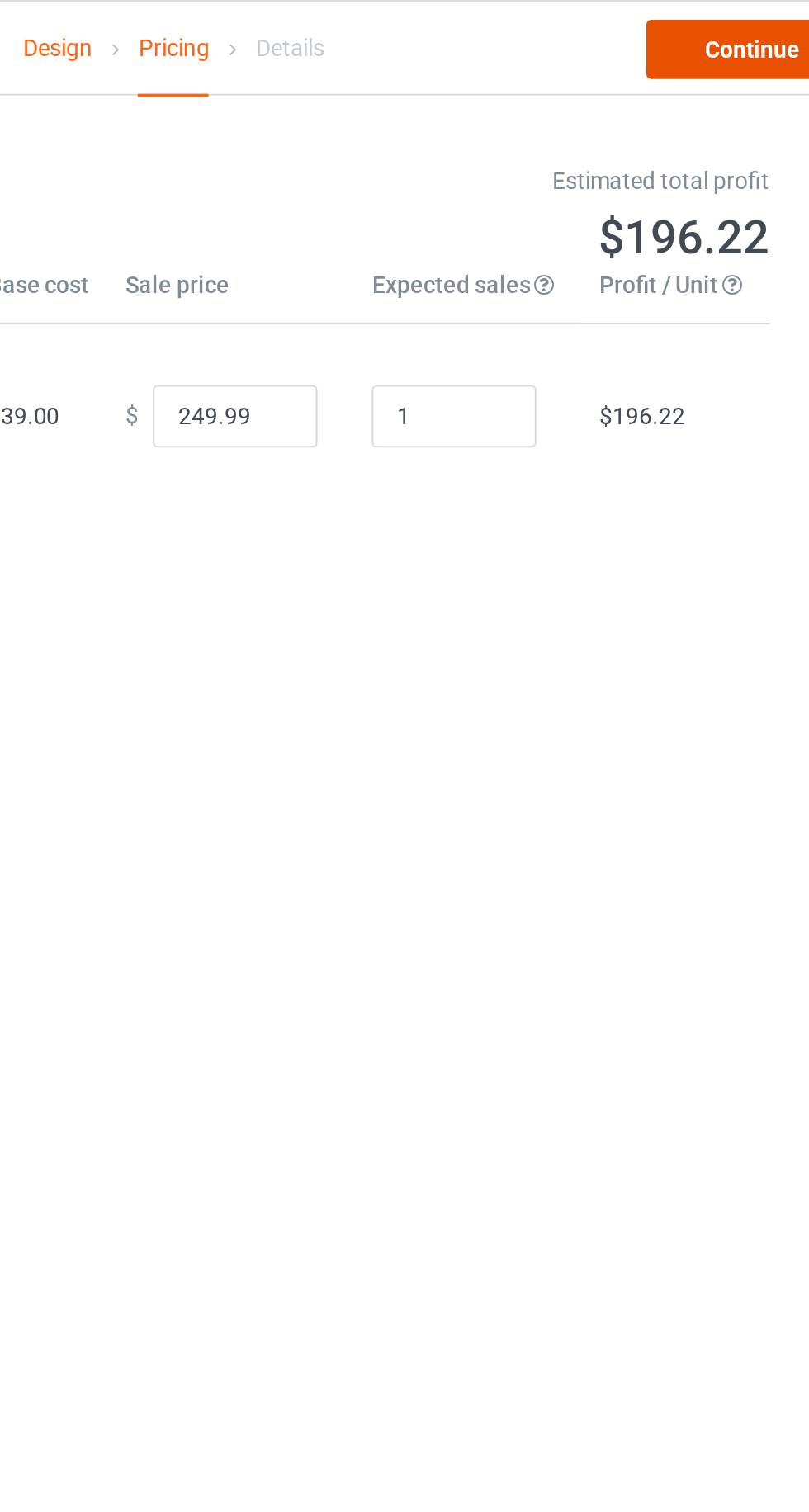
click at [658, 22] on link "Continue" at bounding box center [694, 25] width 106 height 30
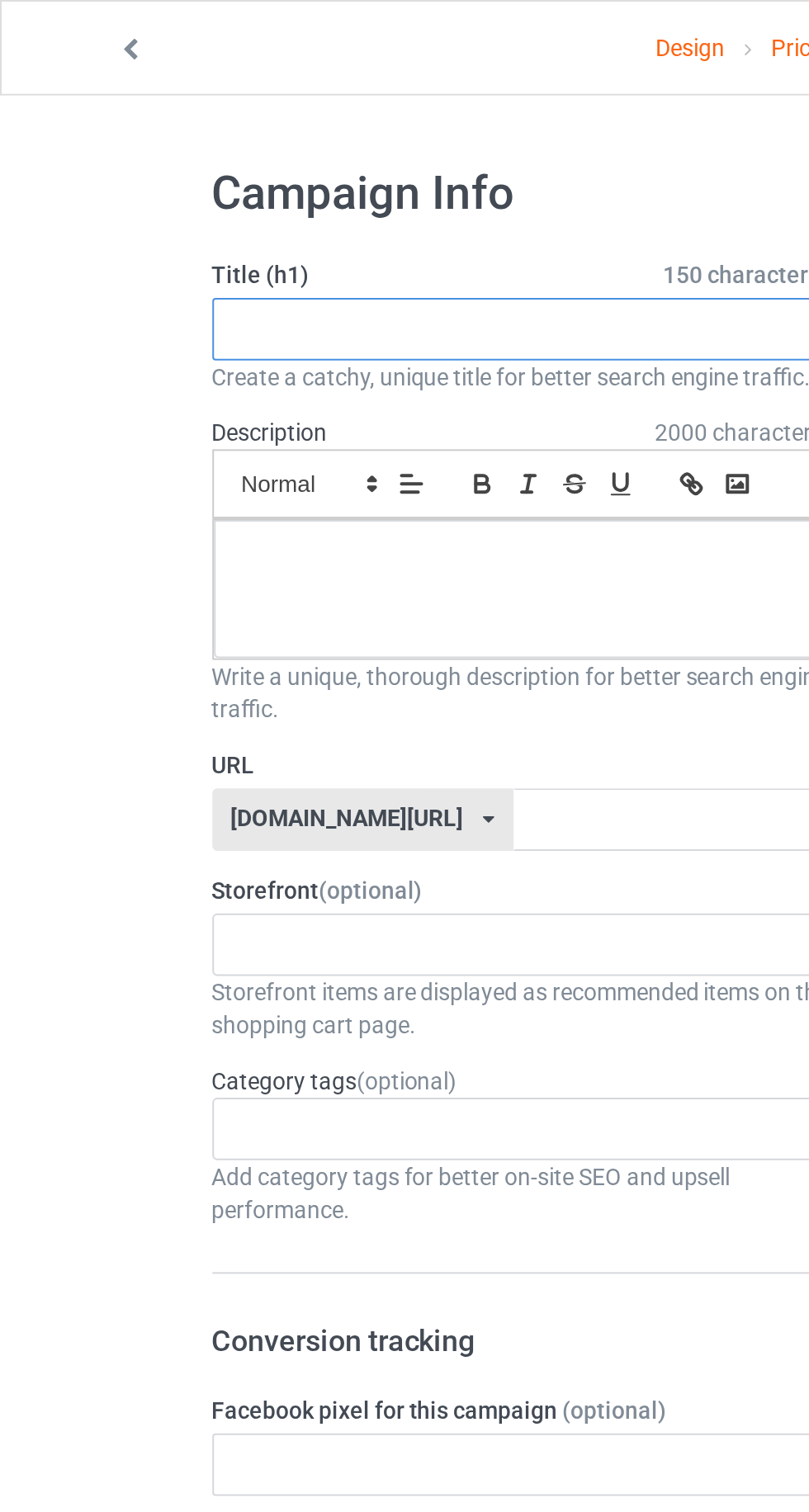
click at [154, 167] on input "text" at bounding box center [269, 165] width 325 height 31
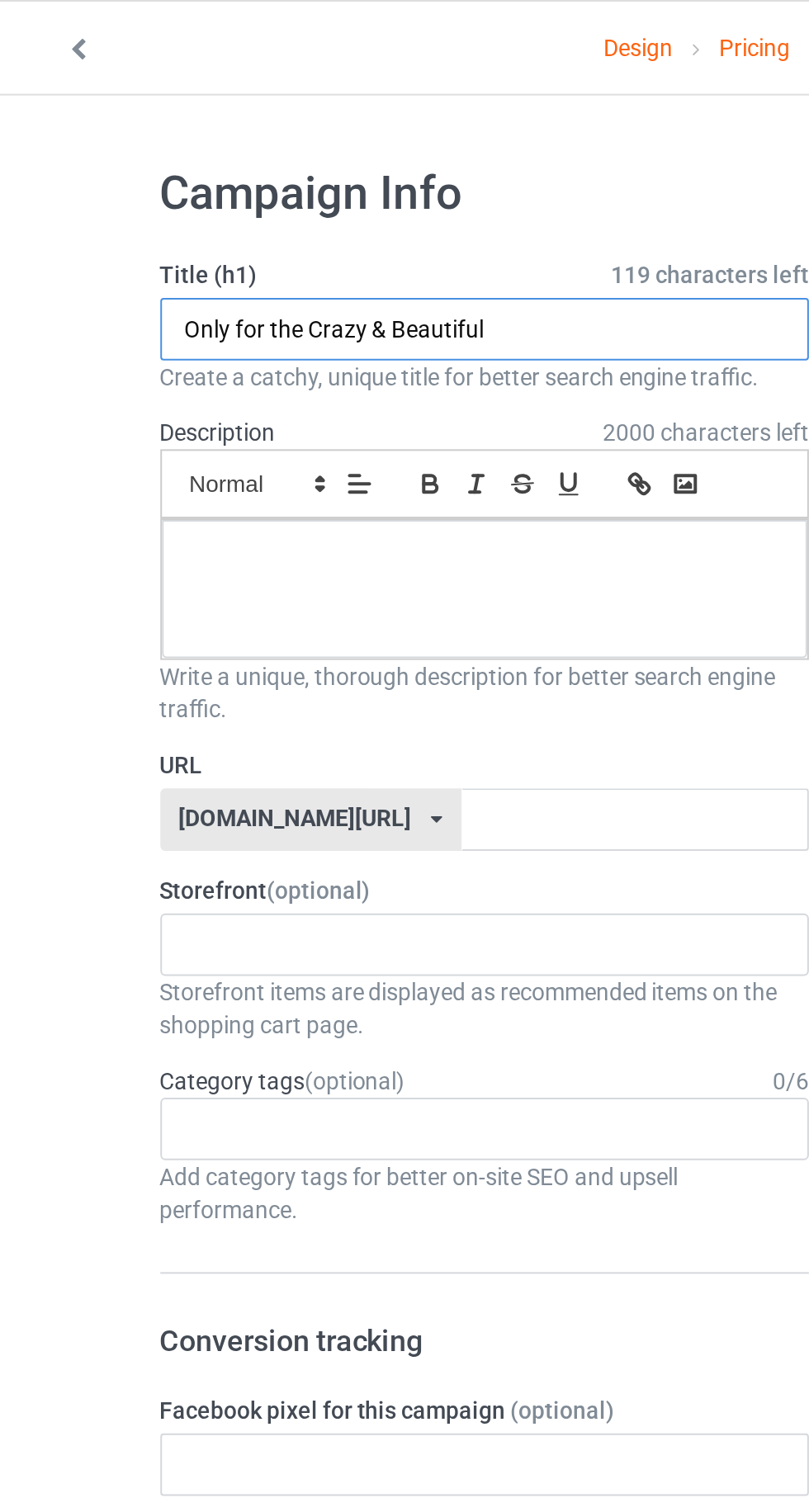
type input "Only for the Crazy & Beautiful"
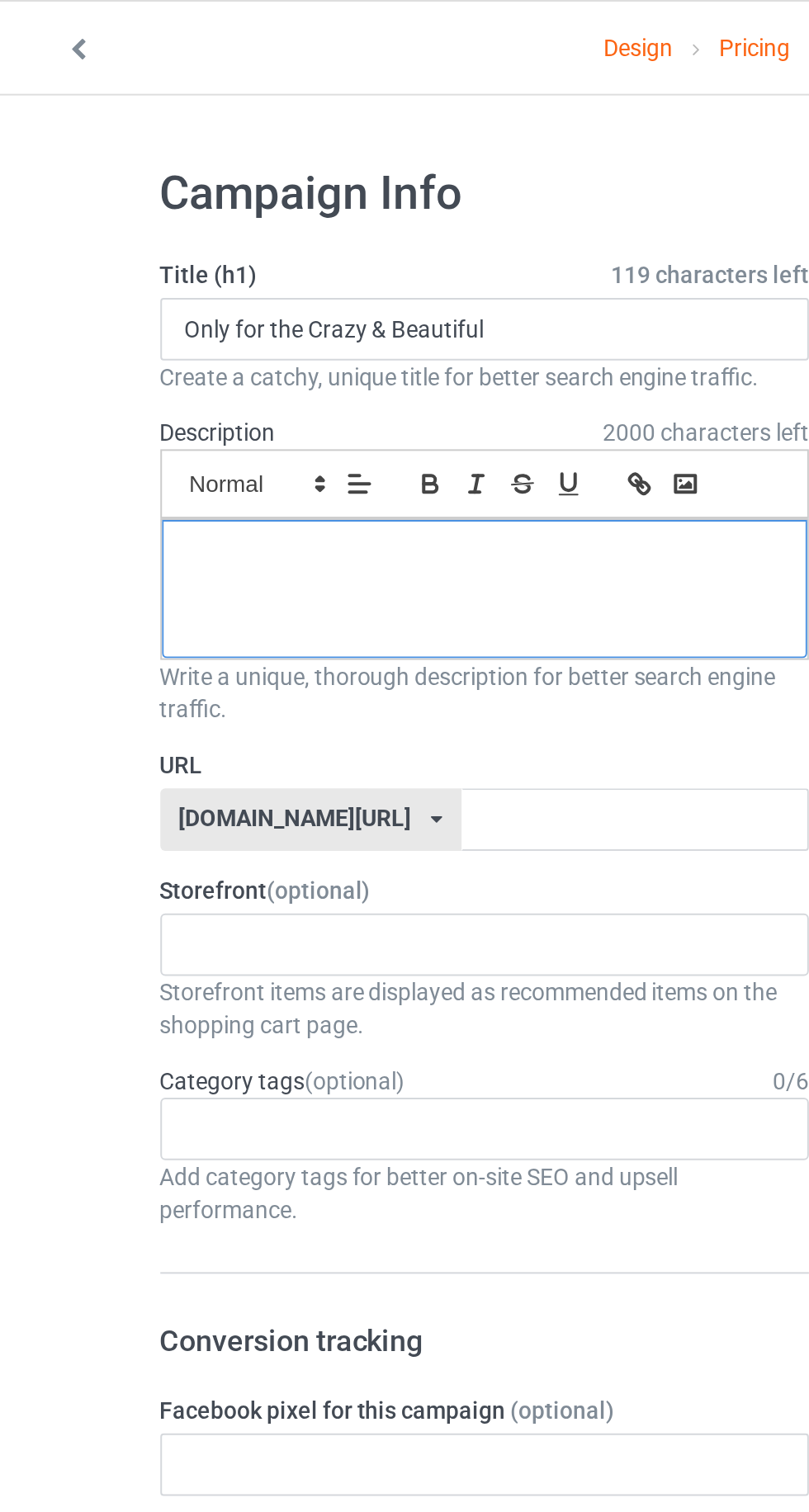
click at [242, 292] on div at bounding box center [269, 295] width 323 height 69
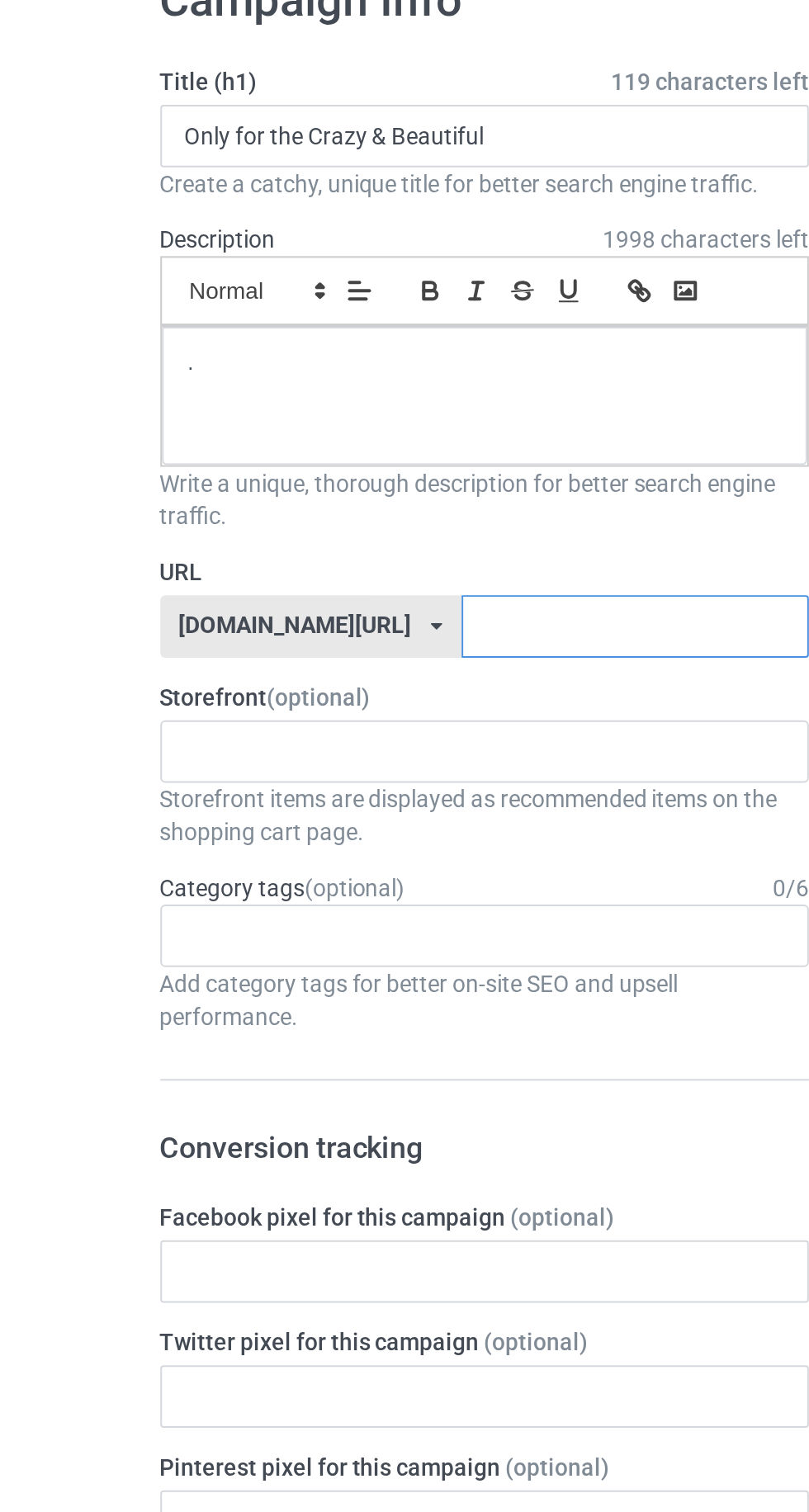
click at [258, 409] on input "text" at bounding box center [344, 411] width 174 height 31
type input "Onlyfortammy"
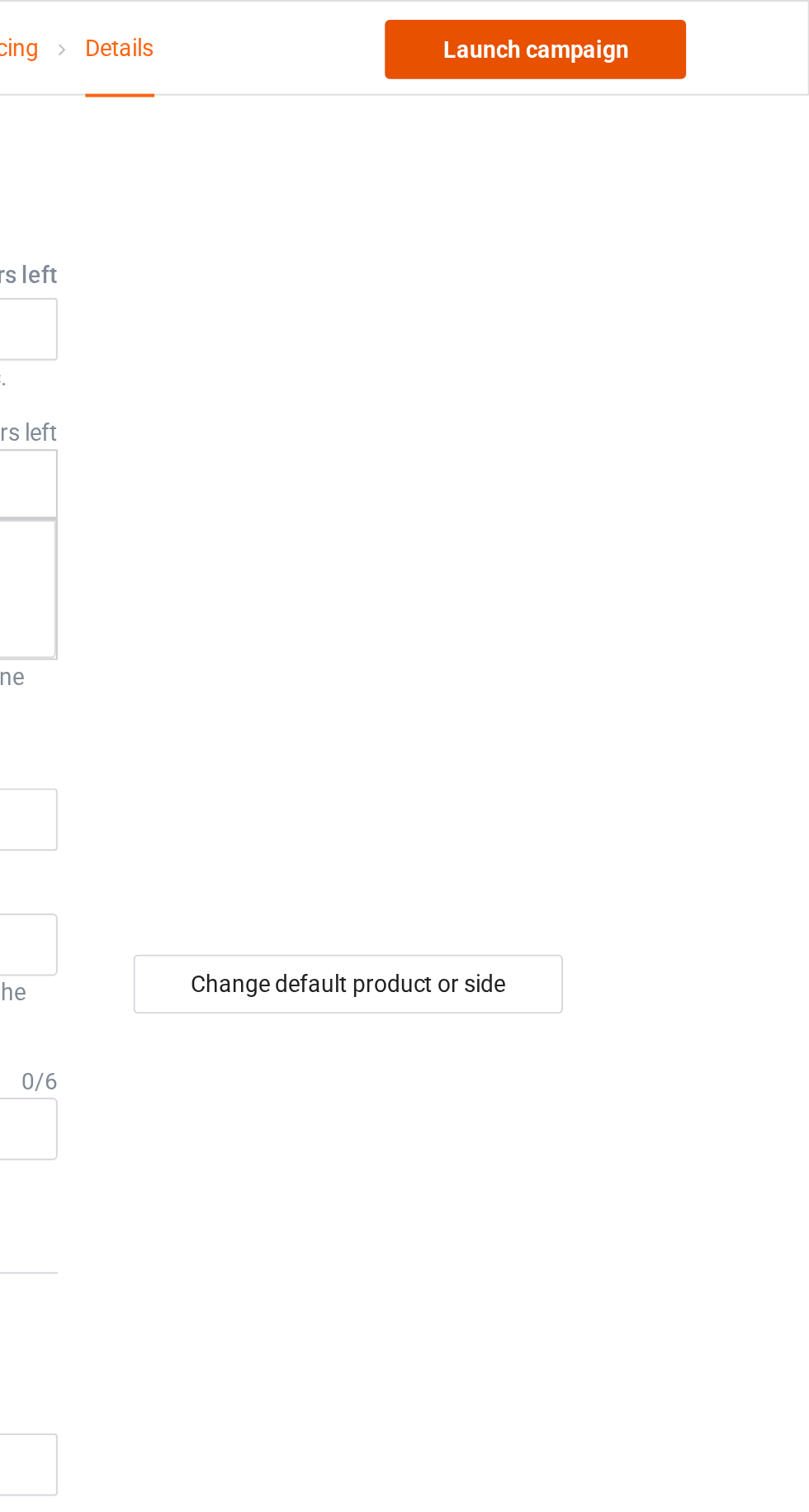
click at [643, 26] on link "Launch campaign" at bounding box center [671, 25] width 151 height 30
